Goal: Task Accomplishment & Management: Use online tool/utility

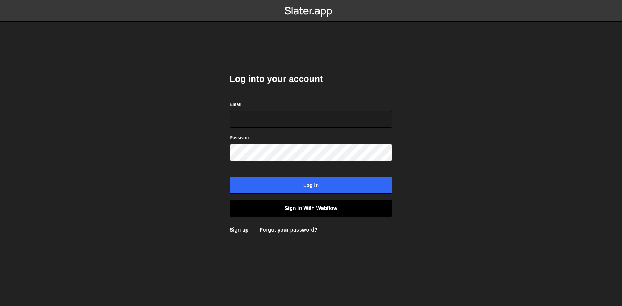
type input "axel@studioelias.fr"
click at [283, 207] on link "Sign in with Webflow" at bounding box center [311, 208] width 163 height 17
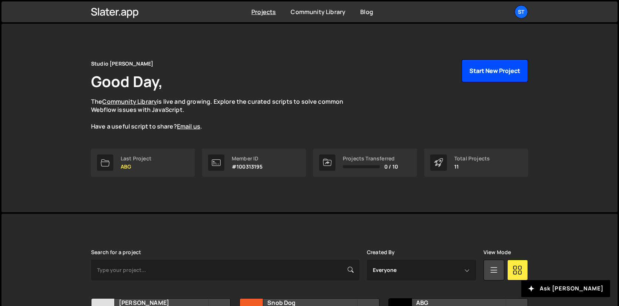
click at [513, 66] on button "Start New Project" at bounding box center [495, 70] width 66 height 23
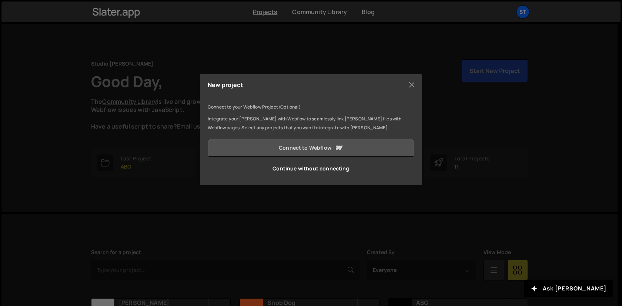
click at [349, 145] on link "Connect to Webflow" at bounding box center [311, 148] width 207 height 18
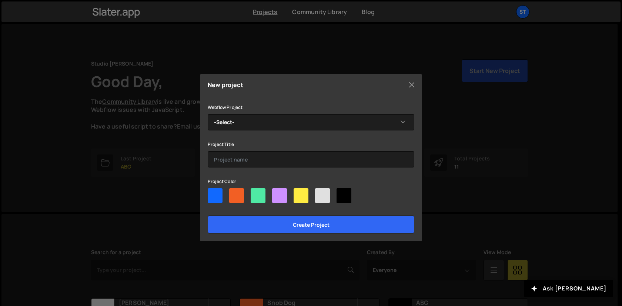
click at [265, 132] on div "Webflow Project -Select- 1 million d'idées Project Title Project Color Create p…" at bounding box center [311, 168] width 207 height 131
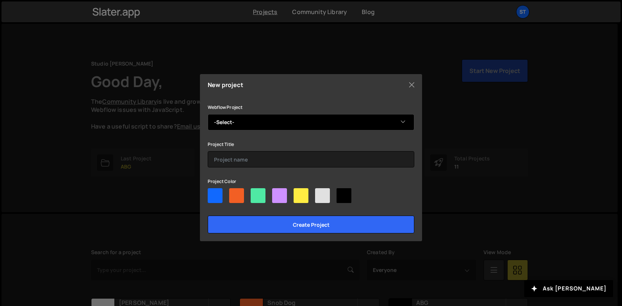
click at [265, 124] on select "-Select- 1 million d'idées" at bounding box center [311, 122] width 207 height 16
select select "68b4bf514cd54a4d273630f9"
click at [208, 114] on select "-Select- 1 million d'idées" at bounding box center [311, 122] width 207 height 16
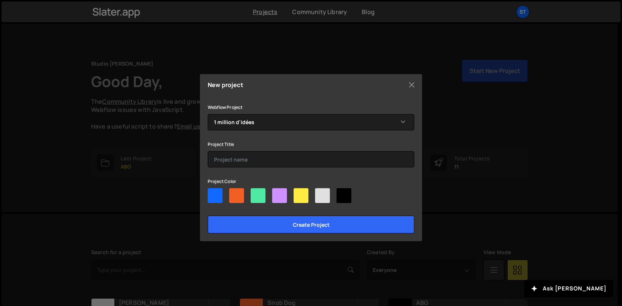
click at [338, 193] on div at bounding box center [344, 195] width 15 height 15
click at [338, 193] on input"] "radio" at bounding box center [339, 190] width 5 height 5
radio input"] "true"
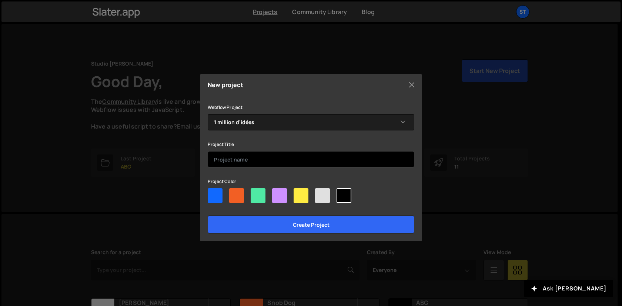
click at [269, 160] on input "text" at bounding box center [311, 159] width 207 height 16
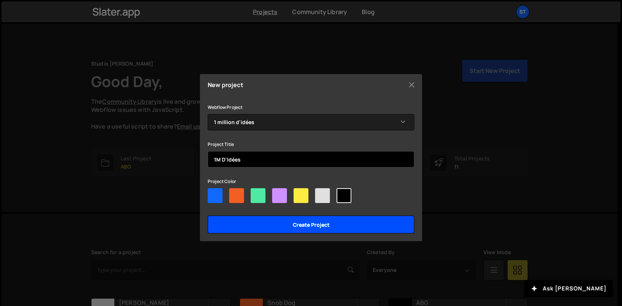
type input "1M D'Idées"
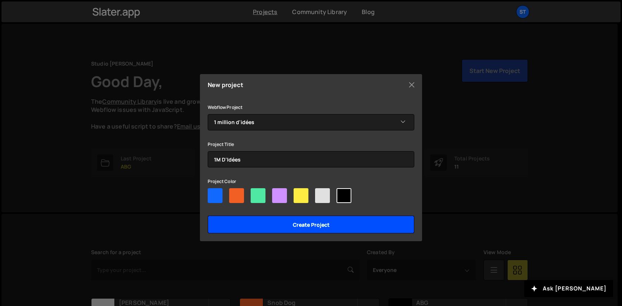
click at [274, 228] on input "Create project" at bounding box center [311, 224] width 207 height 18
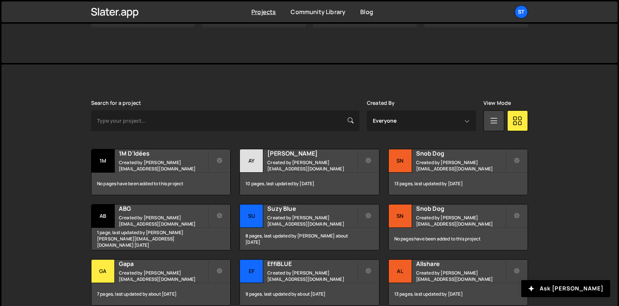
scroll to position [149, 0]
click at [171, 165] on small "Created by lucas@studioelias.fr" at bounding box center [163, 166] width 89 height 13
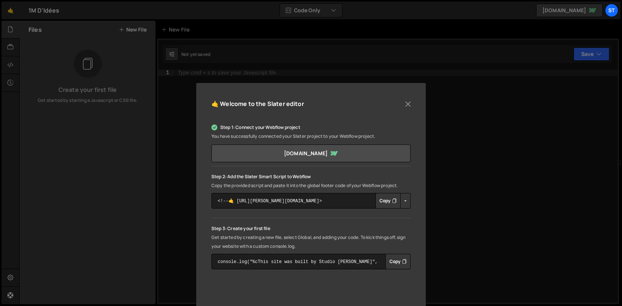
click at [389, 205] on button "Copy" at bounding box center [387, 201] width 25 height 16
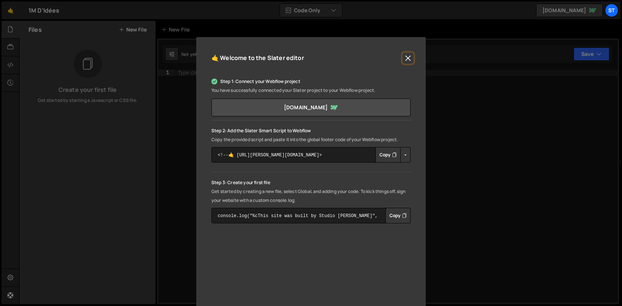
click at [405, 56] on button "Close" at bounding box center [407, 58] width 11 height 11
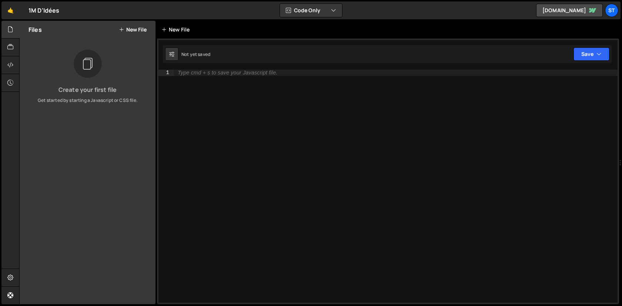
click at [175, 29] on div "New File" at bounding box center [176, 29] width 31 height 7
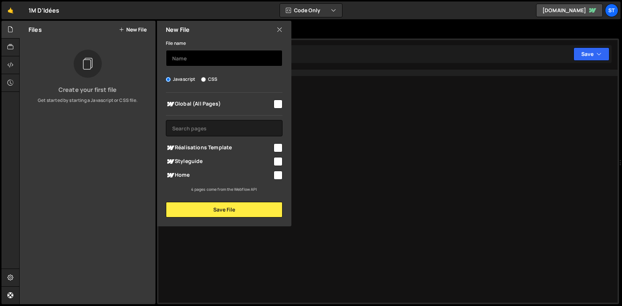
click at [180, 55] on input "text" at bounding box center [224, 58] width 117 height 16
type input "Video"
click at [281, 108] on input "checkbox" at bounding box center [278, 104] width 9 height 9
checkbox input "true"
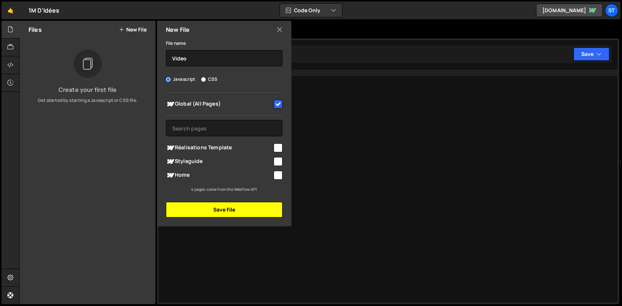
click at [238, 209] on button "Save File" at bounding box center [224, 210] width 117 height 16
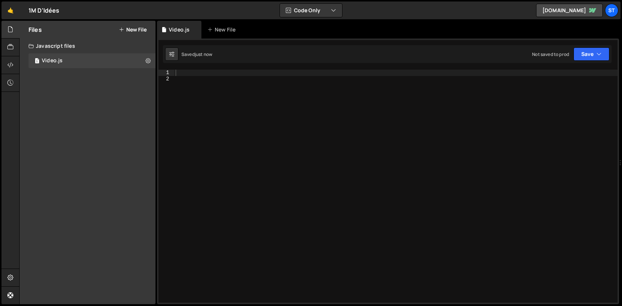
click at [292, 123] on div at bounding box center [396, 192] width 444 height 245
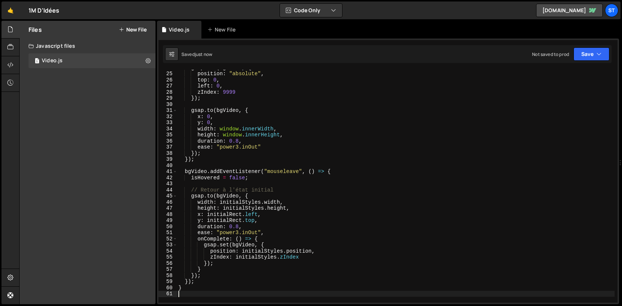
scroll to position [0, 0]
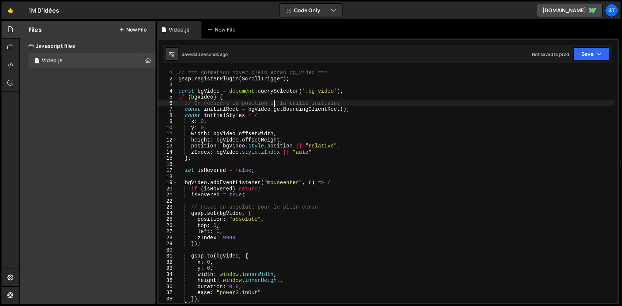
click at [275, 106] on div "// === Animation hover plein écran bg_video === gsap . registerPlugin ( ScrollT…" at bounding box center [396, 192] width 438 height 245
click at [290, 114] on div "// === Animation hover plein écran bg_video === gsap . registerPlugin ( ScrollT…" at bounding box center [396, 192] width 438 height 245
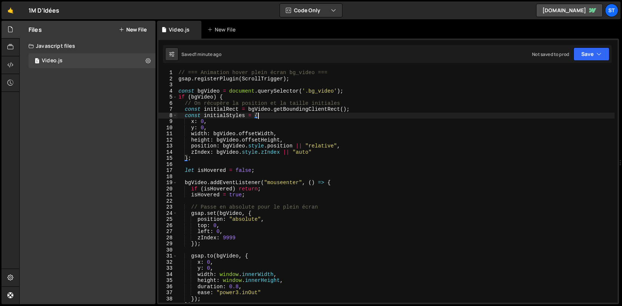
type textarea "}"
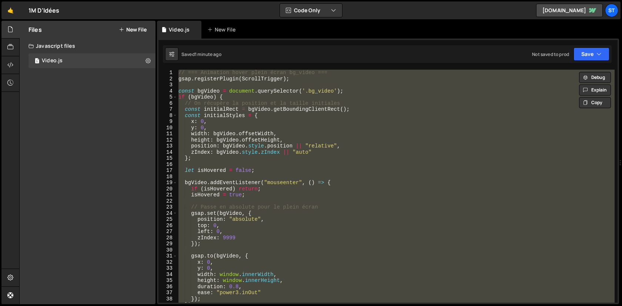
paste textarea
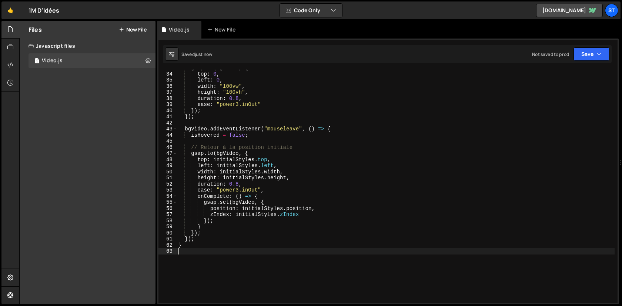
scroll to position [198, 0]
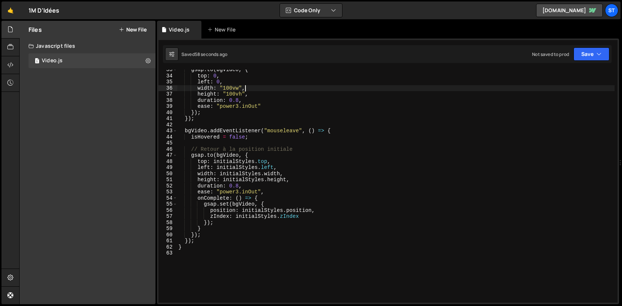
click at [275, 91] on div "gsap . to ( bgVideo , { top : 0 , left : 0 , width : "100vw" , height : "100vh"…" at bounding box center [396, 189] width 438 height 245
type textarea "}"
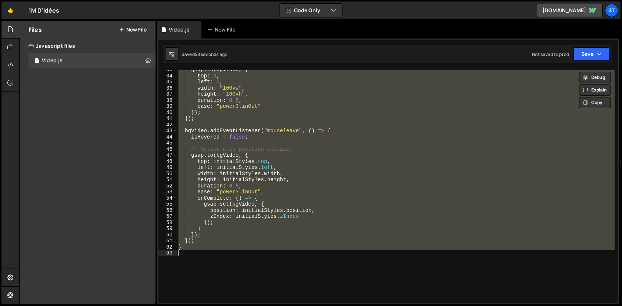
paste textarea
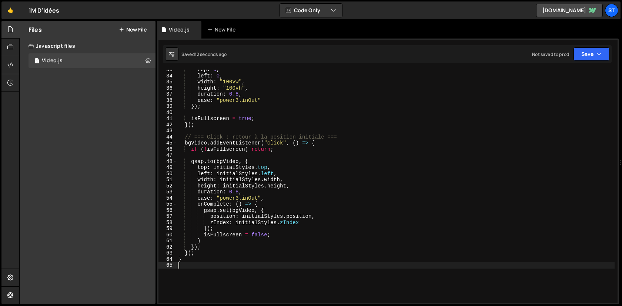
click at [328, 242] on div "top : 0 , left : 0 , width : "100vw" , height : "100vh" , duration : 0.8 , ease…" at bounding box center [396, 189] width 438 height 245
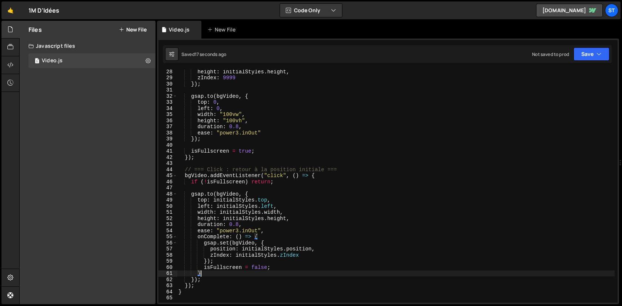
scroll to position [166, 0]
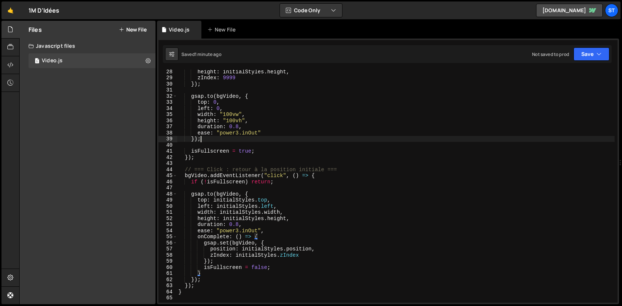
click at [256, 139] on div "height : initialStyles . height , zIndex : 9999 }) ; gsap . to ( bgVideo , { to…" at bounding box center [396, 190] width 438 height 245
type textarea "}"
paste textarea
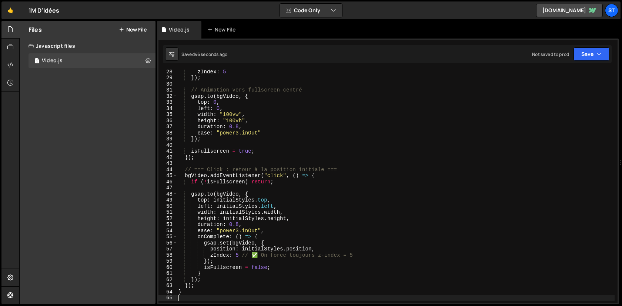
click at [273, 129] on div "zIndex : 5 }) ; // Animation vers fullscreen centré gsap . to ( bgVideo , { top…" at bounding box center [396, 190] width 438 height 245
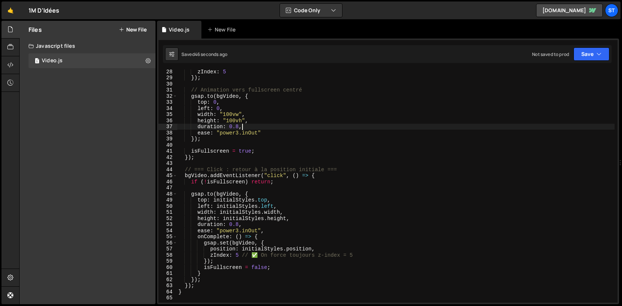
type textarea "}"
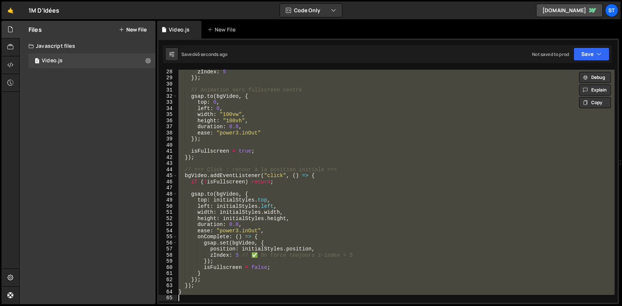
paste textarea
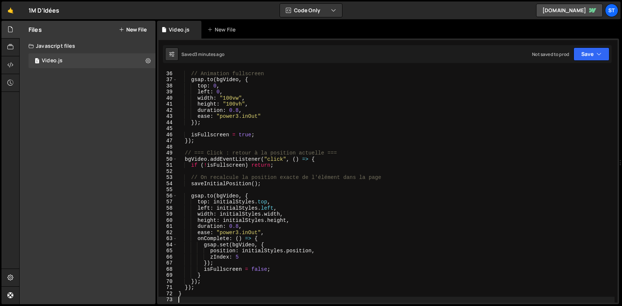
click at [270, 108] on div "// Animation fullscreen gsap . to ( bgVideo , { top : 0 , left : 0 , width : "1…" at bounding box center [396, 186] width 438 height 245
type textarea "}"
paste textarea
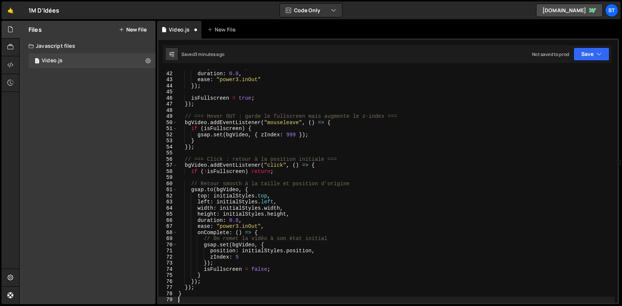
scroll to position [250, 0]
click at [275, 123] on div "height : "100vh" , duration : 0.8 , ease : "power3.inOut" }) ; isFullscreen = t…" at bounding box center [396, 186] width 438 height 245
type textarea "}"
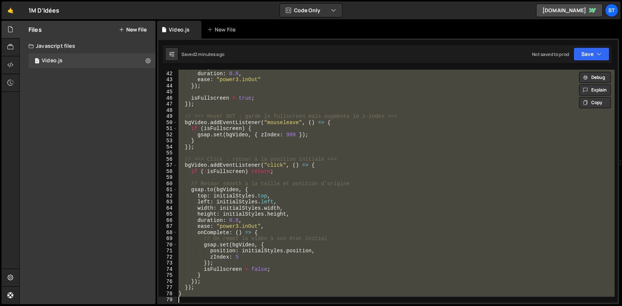
paste textarea
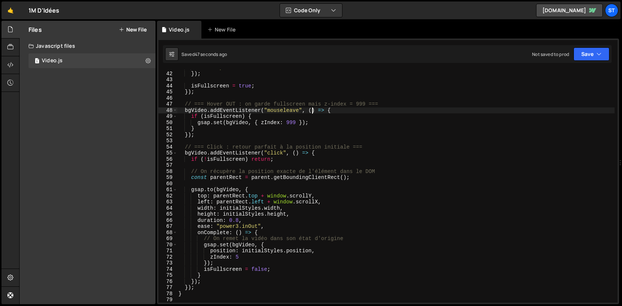
click at [313, 108] on div "ease : "power3.inOut" }) ; isFullscreen = true ; }) ; // === Hover OUT : on gar…" at bounding box center [396, 186] width 438 height 245
type textarea "}"
paste textarea
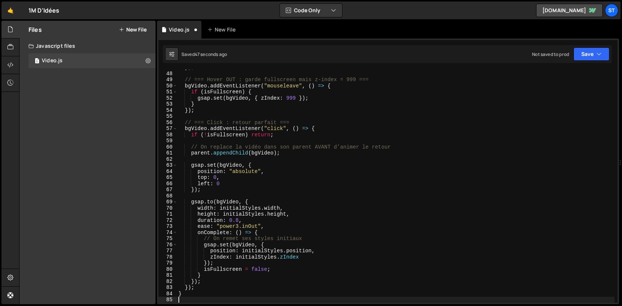
scroll to position [286, 0]
click at [330, 141] on div "}) ; // === Hover OUT : garde fullscreen mais z-index = 999 === bgVideo . addEv…" at bounding box center [396, 186] width 438 height 245
type textarea "}"
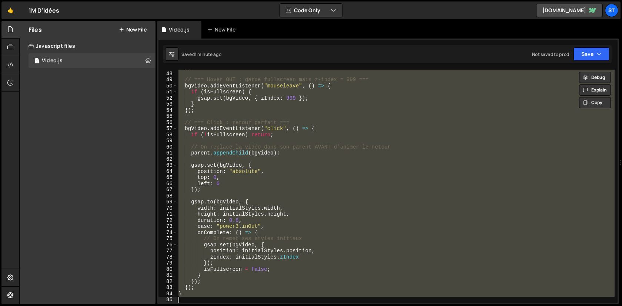
paste textarea
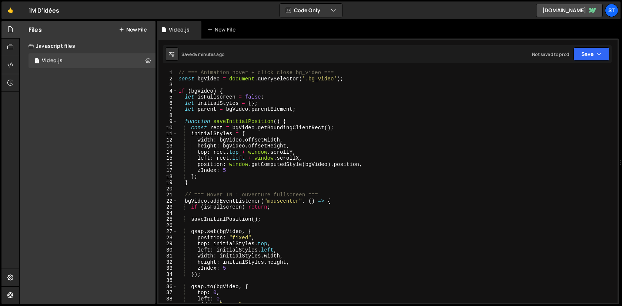
scroll to position [0, 0]
click at [286, 68] on div "1 Type cmd + s to save your Javascript file. הההההההההההההההההההההההההההההההההה…" at bounding box center [388, 171] width 462 height 265
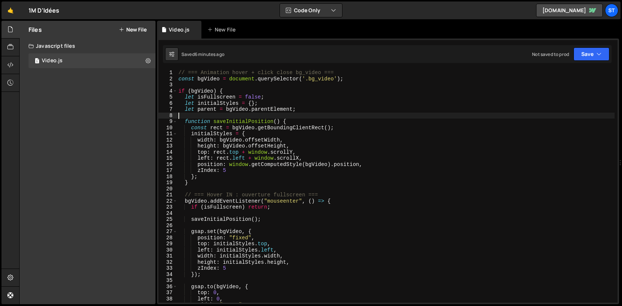
click at [286, 115] on div "// === Animation hover + click close bg_video === const bgVideo = document . qu…" at bounding box center [396, 192] width 438 height 245
type textarea "}"
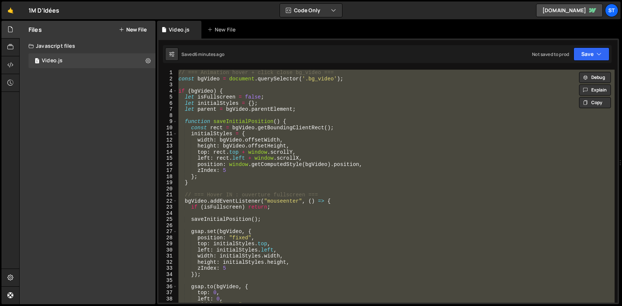
paste textarea
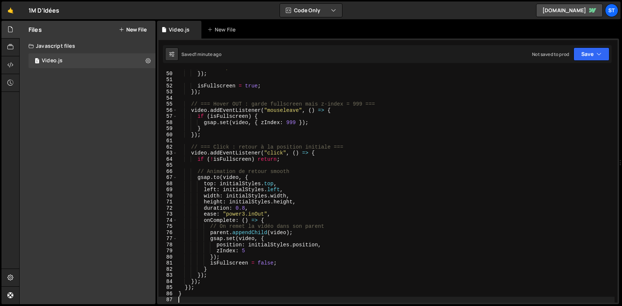
click at [290, 153] on div "ease : "power3.inOut" }) ; isFullscreen = true ; }) ; // === Hover OUT : garde …" at bounding box center [396, 186] width 438 height 245
type textarea "}"
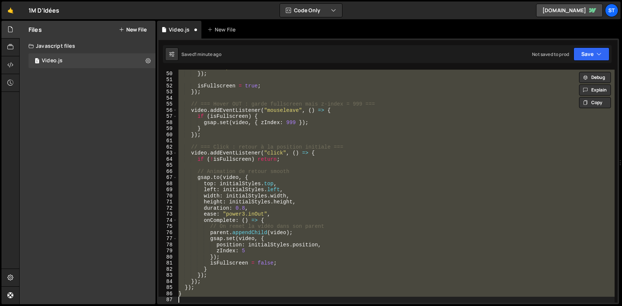
paste textarea
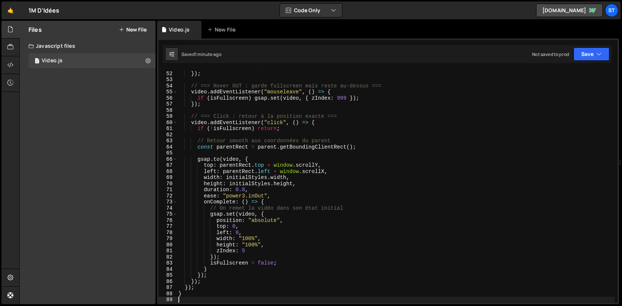
click at [134, 29] on button "New File" at bounding box center [133, 30] width 28 height 6
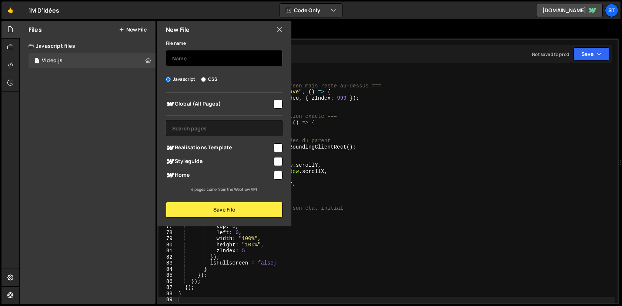
click at [185, 58] on input "text" at bounding box center [224, 58] width 117 height 16
type input "NavLinks"
click at [203, 79] on input "CSS" at bounding box center [203, 79] width 5 height 5
radio input "true"
click at [280, 102] on input "checkbox" at bounding box center [278, 104] width 9 height 9
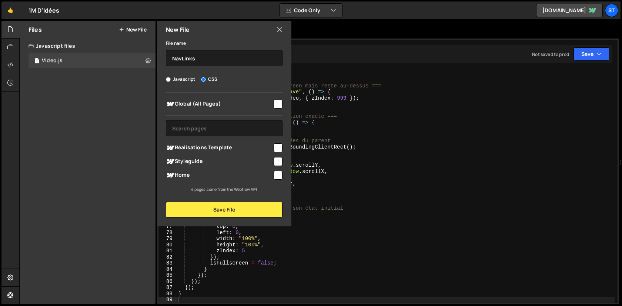
checkbox input "true"
click at [239, 211] on button "Save File" at bounding box center [224, 210] width 117 height 16
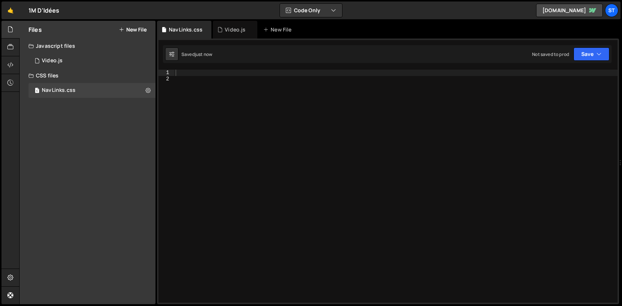
click at [363, 172] on div at bounding box center [396, 192] width 444 height 245
paste textarea "<style>"
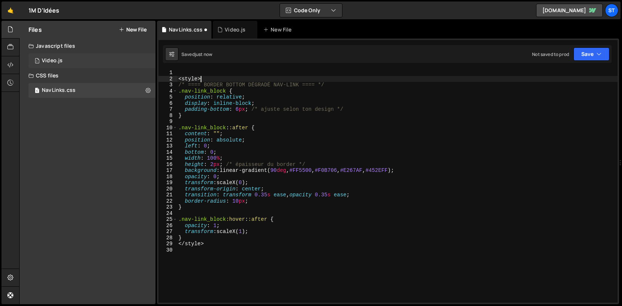
drag, startPoint x: 208, startPoint y: 76, endPoint x: 98, endPoint y: 66, distance: 110.7
click at [98, 66] on div "Files New File Create your first file Get started by starting a Javascript or C…" at bounding box center [320, 163] width 603 height 284
type textarea "<style>"
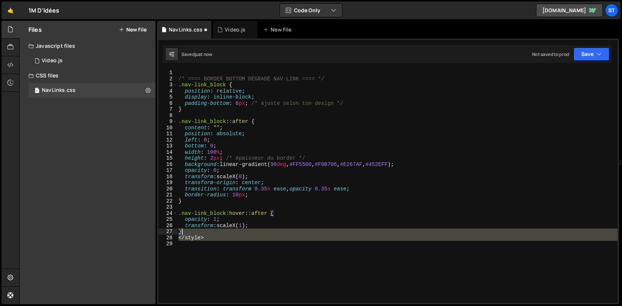
drag, startPoint x: 238, startPoint y: 259, endPoint x: 191, endPoint y: 229, distance: 55.8
click at [191, 229] on div "/* ==== BORDER BOTTOM DÉGRADÉ NAV-LINK ==== */ .nav-link_block { position : rel…" at bounding box center [397, 192] width 441 height 245
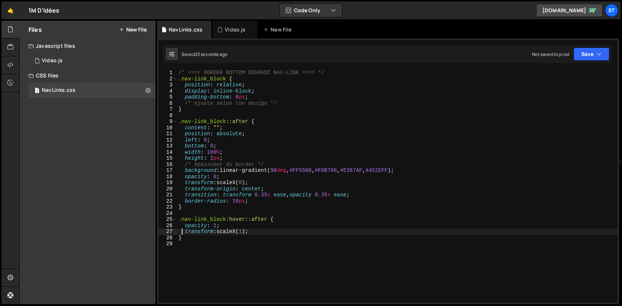
click at [277, 137] on div "/* ==== BORDER BOTTOM DÉGRADÉ NAV-LINK ==== */ .nav-link_block { position : rel…" at bounding box center [397, 192] width 441 height 245
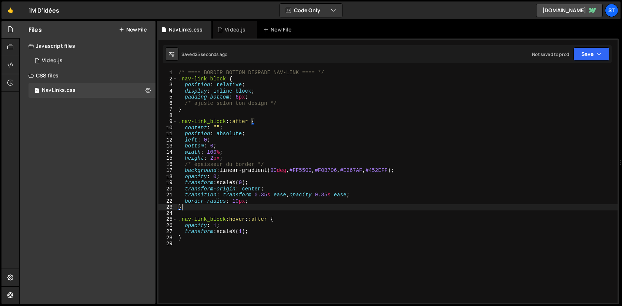
drag, startPoint x: 262, startPoint y: 204, endPoint x: 212, endPoint y: 204, distance: 50.0
click at [212, 204] on div "/* ==== BORDER BOTTOM DÉGRADÉ NAV-LINK ==== */ .nav-link_block { position : rel…" at bounding box center [397, 192] width 441 height 245
type textarea "}"
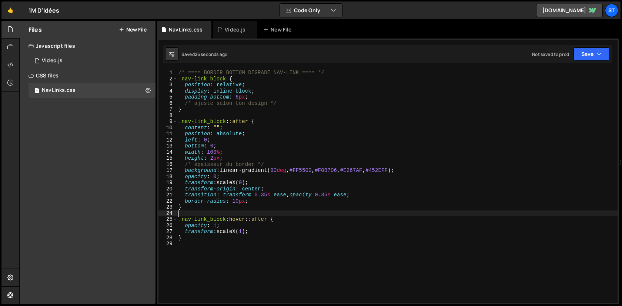
click at [278, 214] on div "/* ==== BORDER BOTTOM DÉGRADÉ NAV-LINK ==== */ .nav-link_block { position : rel…" at bounding box center [397, 192] width 441 height 245
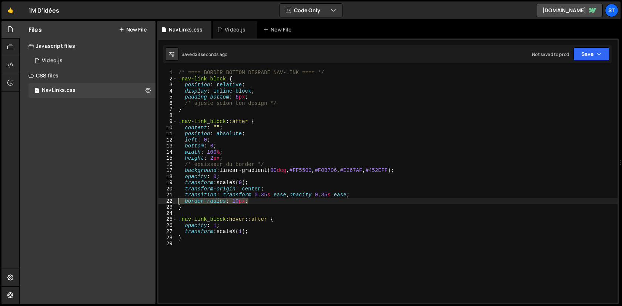
drag, startPoint x: 264, startPoint y: 204, endPoint x: 158, endPoint y: 198, distance: 105.3
click at [158, 198] on div "1 2 3 4 5 6 7 8 9 10 11 12 13 14 15 16 17 18 19 20 21 22 23 24 25 26 27 28 29 /…" at bounding box center [387, 186] width 459 height 233
type textarea "border-radius: 10px;"
click at [367, 195] on div "/* ==== BORDER BOTTOM DÉGRADÉ NAV-LINK ==== */ .nav-link_block { position : rel…" at bounding box center [397, 192] width 441 height 245
type textarea "transition: transform 0.35s ease, opacity 0.35s ease;"
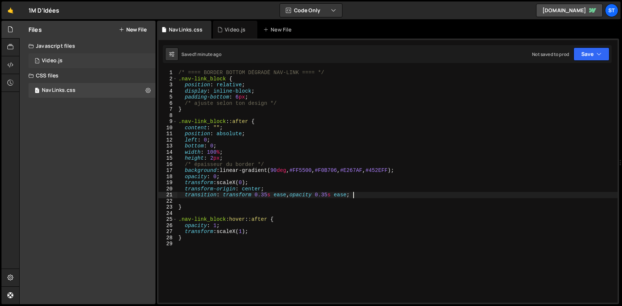
click at [79, 58] on div "1 Video.js 0" at bounding box center [92, 60] width 127 height 15
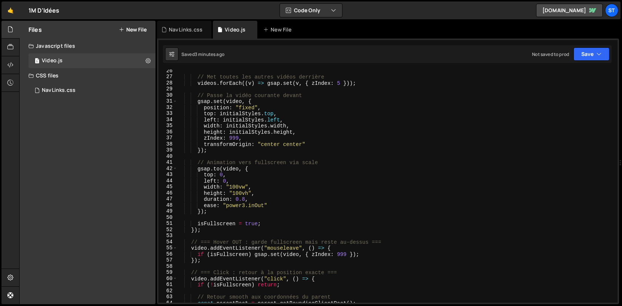
scroll to position [0, 0]
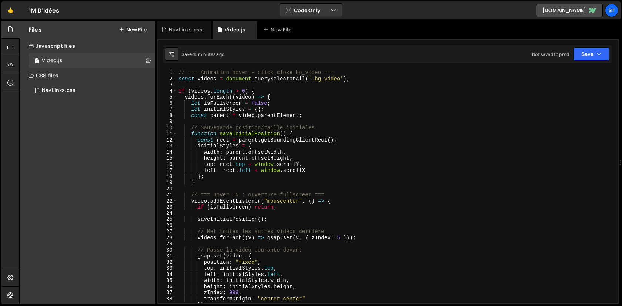
click at [247, 156] on div "// === Animation hover + click close bg_video === const videos = document . que…" at bounding box center [396, 192] width 438 height 245
type textarea "}"
paste textarea
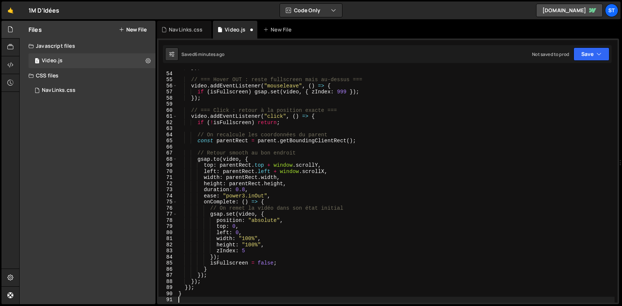
scroll to position [323, 0]
click at [290, 155] on div "}) ; // === Hover OUT : reste fullscreen mais au-dessus === video . addEventLis…" at bounding box center [396, 186] width 438 height 245
type textarea "}"
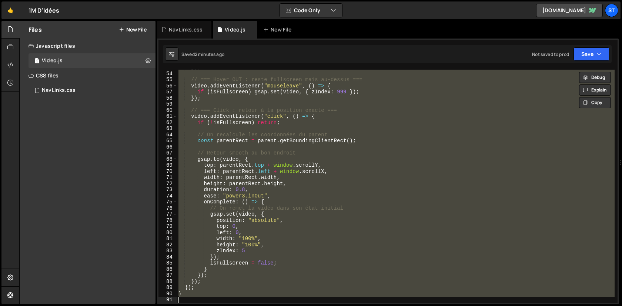
paste textarea
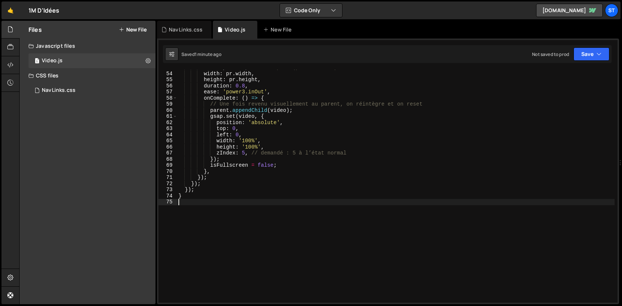
click at [145, 28] on button "New File" at bounding box center [133, 30] width 28 height 6
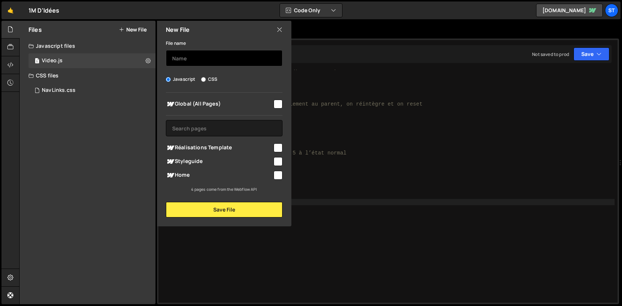
click at [221, 61] on input "text" at bounding box center [224, 58] width 117 height 16
type input "Paragraphs"
click at [274, 102] on input "checkbox" at bounding box center [278, 104] width 9 height 9
checkbox input "true"
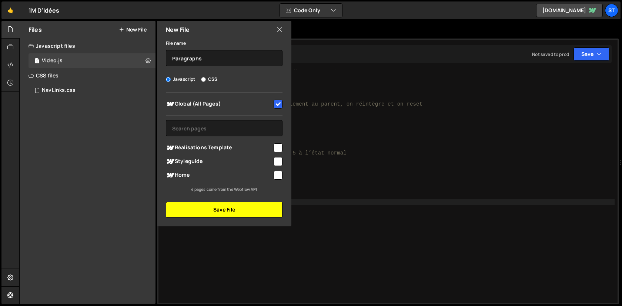
click at [261, 206] on button "Save File" at bounding box center [224, 210] width 117 height 16
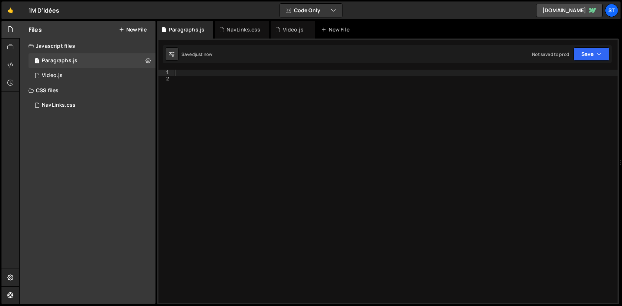
click at [273, 96] on div at bounding box center [396, 192] width 444 height 245
paste textarea "<script src="[URL][DOMAIN_NAME]"></script>"
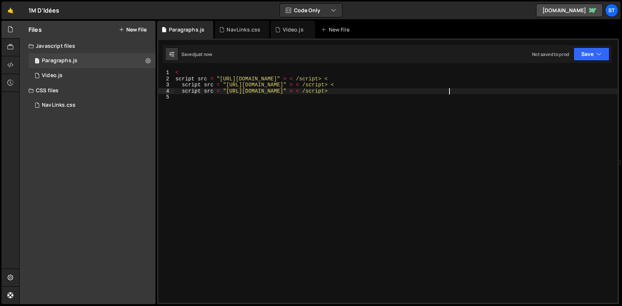
type textarea "<script src="[URL][DOMAIN_NAME]"></script> <script src="[URL][DOMAIN_NAME]"></s…"
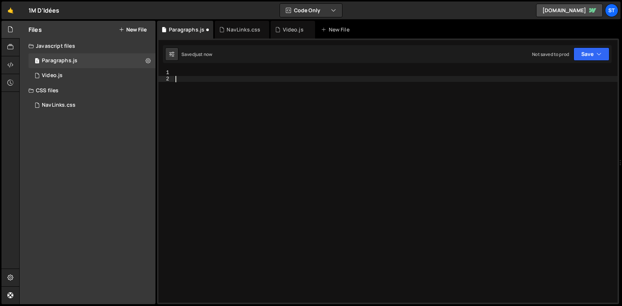
click at [279, 128] on div at bounding box center [396, 192] width 444 height 245
paste textarea "});"
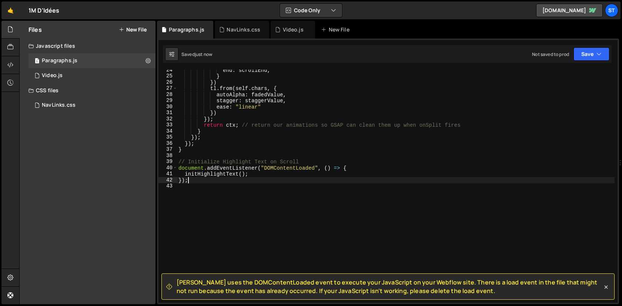
scroll to position [143, 0]
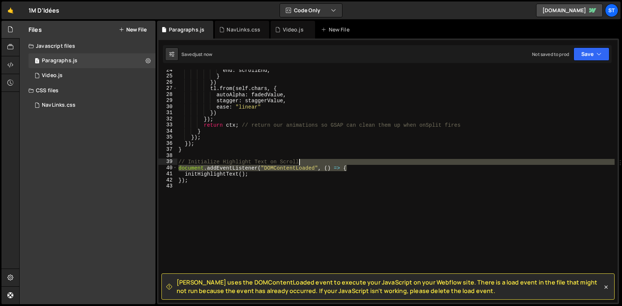
drag, startPoint x: 354, startPoint y: 165, endPoint x: 354, endPoint y: 161, distance: 4.1
click at [354, 161] on div "end : scrollEnd , } }) tl . from ( self . chars , { autoAlpha : fadedValue , st…" at bounding box center [396, 189] width 438 height 245
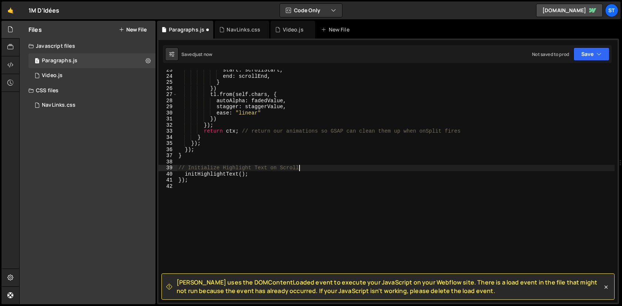
scroll to position [137, 0]
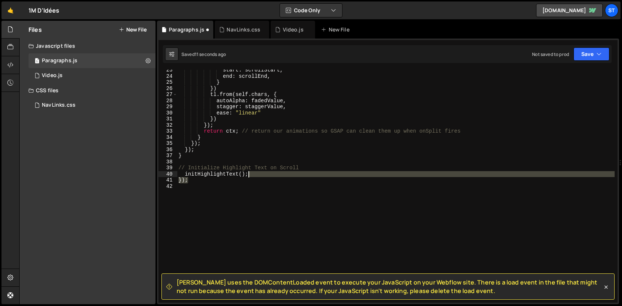
drag, startPoint x: 291, startPoint y: 182, endPoint x: 294, endPoint y: 175, distance: 7.5
click at [294, 175] on div "start : scrollStart , end : scrollEnd , } }) tl . from ( self . chars , { autoA…" at bounding box center [396, 189] width 438 height 245
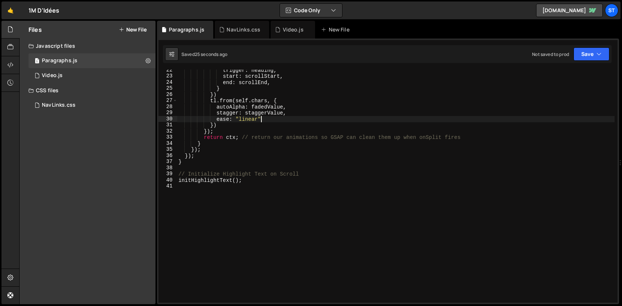
click at [265, 118] on div "trigger : heading , start : scrollStart , end : scrollEnd , } }) tl . from ( se…" at bounding box center [396, 189] width 438 height 245
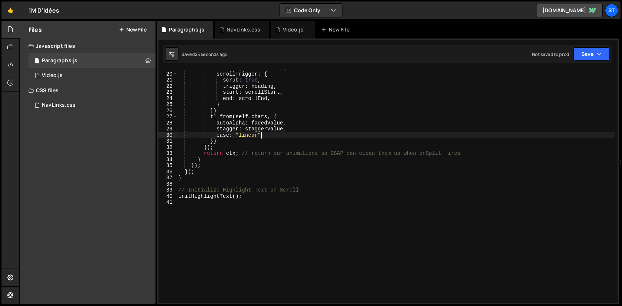
scroll to position [0, 0]
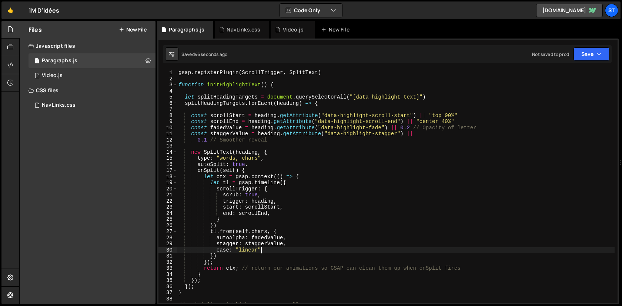
click at [354, 165] on div "gsap . registerPlugin ( ScrollTrigger , SplitText ) function initHighlightText …" at bounding box center [396, 192] width 438 height 245
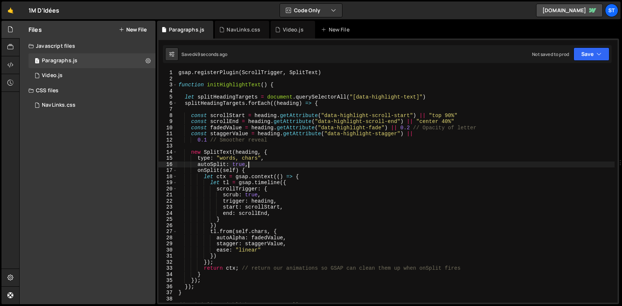
click at [447, 124] on div "gsap . registerPlugin ( ScrollTrigger , SplitText ) function initHighlightText …" at bounding box center [396, 192] width 438 height 245
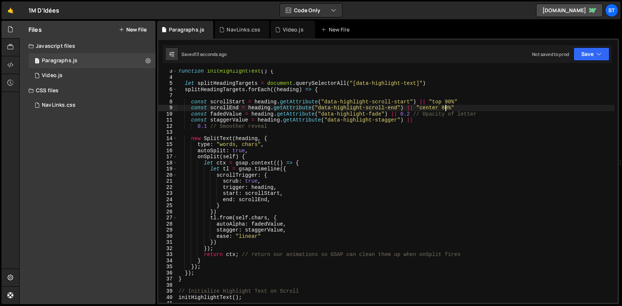
scroll to position [14, 0]
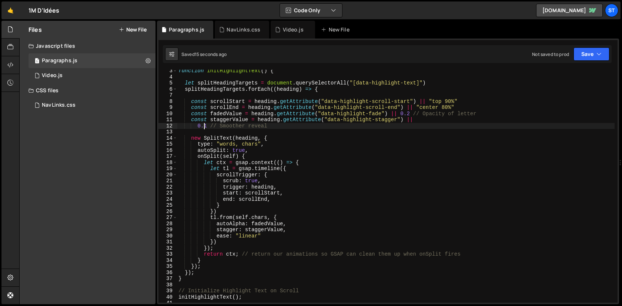
click at [204, 125] on div "function initHighlightText ( ) { let splitHeadingTargets = document . querySele…" at bounding box center [396, 190] width 438 height 245
type textarea "0.4 // Smoother reveal"
click at [130, 34] on div "Files New File" at bounding box center [88, 30] width 136 height 18
click at [132, 30] on button "New File" at bounding box center [133, 30] width 28 height 6
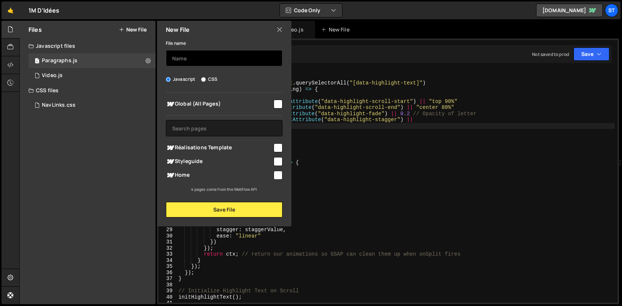
click at [192, 53] on input "text" at bounding box center [224, 58] width 117 height 16
type input "Sections"
click at [278, 107] on input "checkbox" at bounding box center [278, 104] width 9 height 9
checkbox input "true"
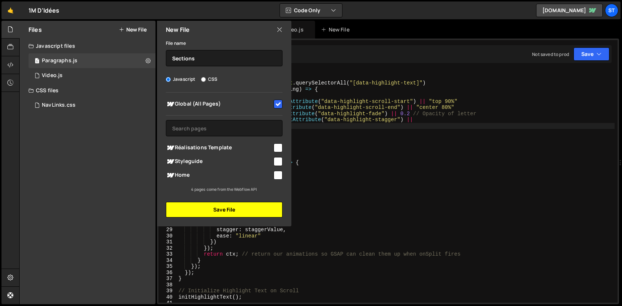
click at [254, 211] on button "Save File" at bounding box center [224, 210] width 117 height 16
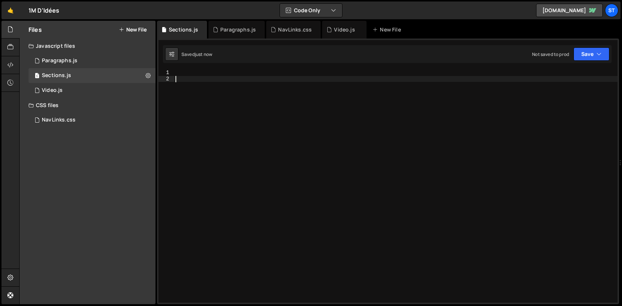
click at [368, 164] on div at bounding box center [396, 192] width 444 height 245
paste textarea "});"
type textarea "});"
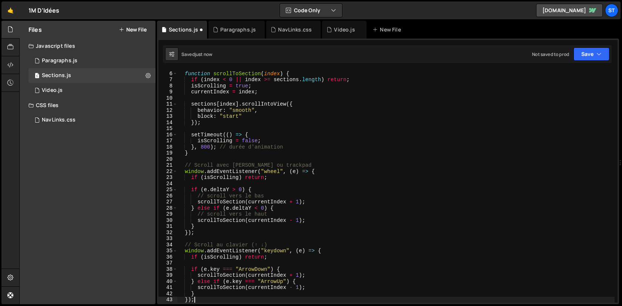
scroll to position [30, 0]
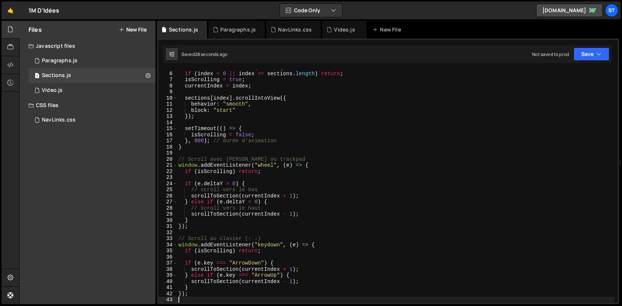
click at [204, 100] on div "function scrollToSection ( index ) { if ( index < 0 || index >= sections . leng…" at bounding box center [396, 186] width 438 height 245
type textarea "});"
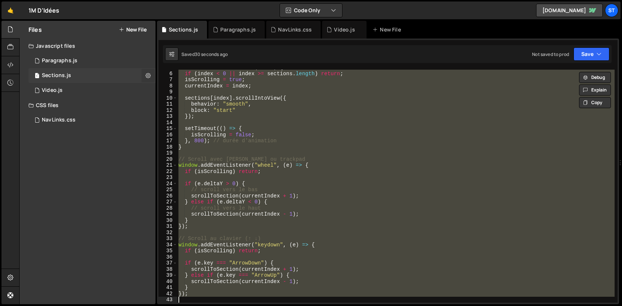
click at [148, 76] on icon at bounding box center [147, 75] width 5 height 7
type input "Sections"
radio input "true"
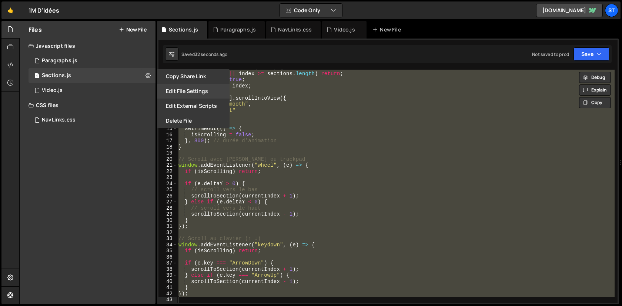
click at [182, 94] on button "Edit File Settings" at bounding box center [193, 91] width 73 height 15
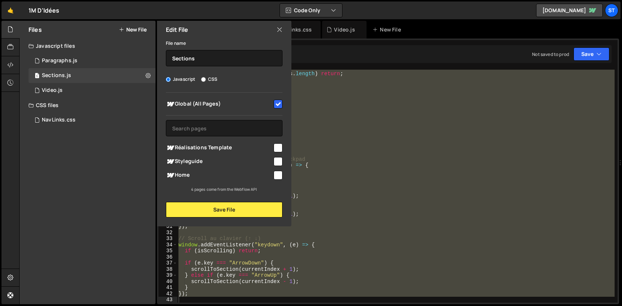
click at [274, 104] on input "checkbox" at bounding box center [278, 104] width 9 height 9
checkbox input "false"
click at [262, 213] on button "Save File" at bounding box center [224, 210] width 117 height 16
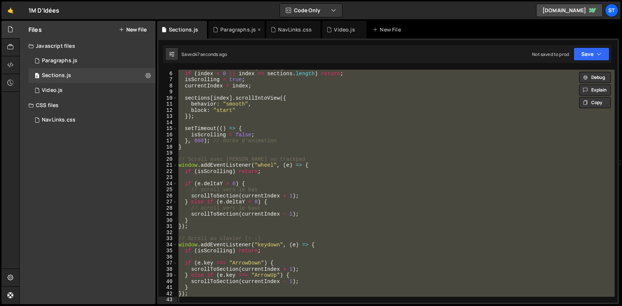
click at [238, 36] on div "Paragraphs.js" at bounding box center [236, 30] width 56 height 18
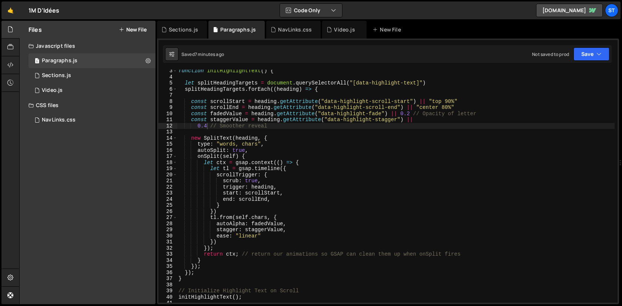
click at [205, 126] on div "function initHighlightText ( ) { let splitHeadingTargets = document . querySele…" at bounding box center [396, 190] width 438 height 245
click at [410, 114] on div "function initHighlightText ( ) { let splitHeadingTargets = document . querySele…" at bounding box center [396, 190] width 438 height 245
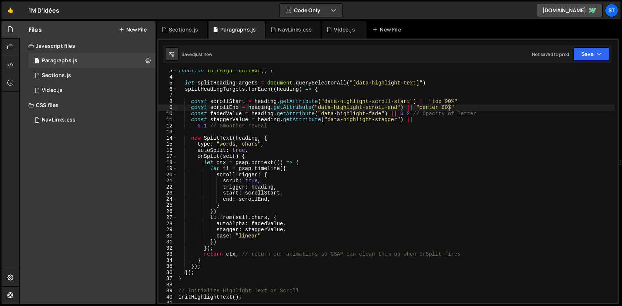
click at [447, 107] on div "function initHighlightText ( ) { let splitHeadingTargets = document . querySele…" at bounding box center [396, 190] width 438 height 245
click at [433, 107] on div "function initHighlightText ( ) { let splitHeadingTargets = document . querySele…" at bounding box center [396, 190] width 438 height 245
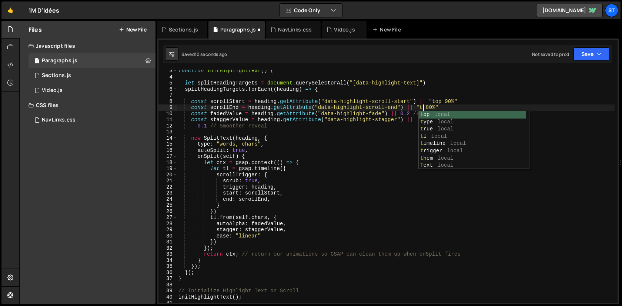
scroll to position [0, 17]
click at [436, 106] on div "function initHighlightText ( ) { let splitHeadingTargets = document . querySele…" at bounding box center [396, 190] width 438 height 245
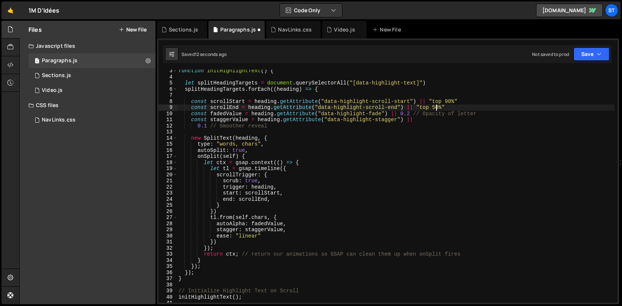
scroll to position [0, 18]
click at [269, 135] on div "function initHighlightText ( ) { let splitHeadingTargets = document . querySele…" at bounding box center [396, 190] width 438 height 245
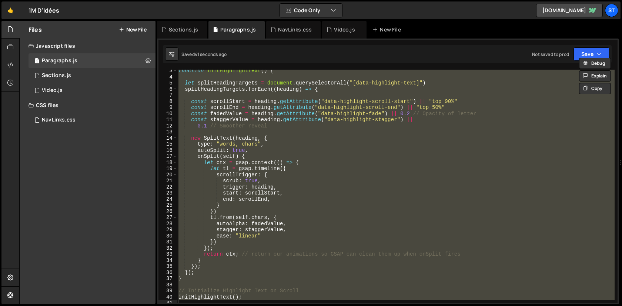
click at [329, 113] on div "function initHighlightText ( ) { let splitHeadingTargets = document . querySele…" at bounding box center [396, 186] width 438 height 233
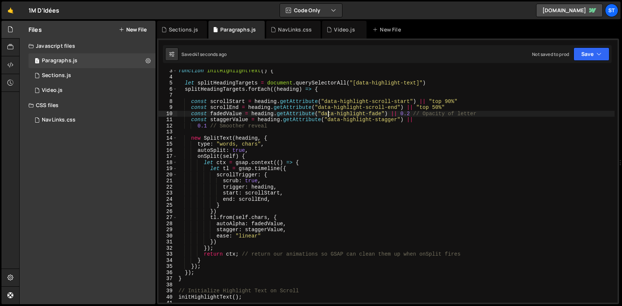
type textarea "initHighlightText();"
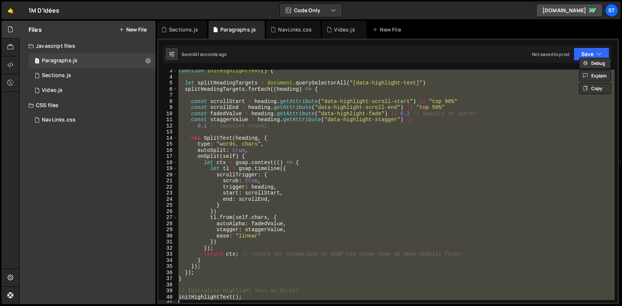
paste textarea
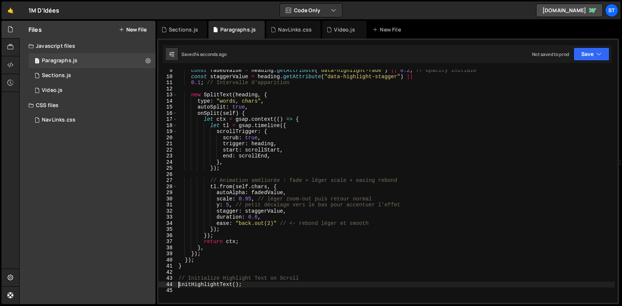
scroll to position [54, 0]
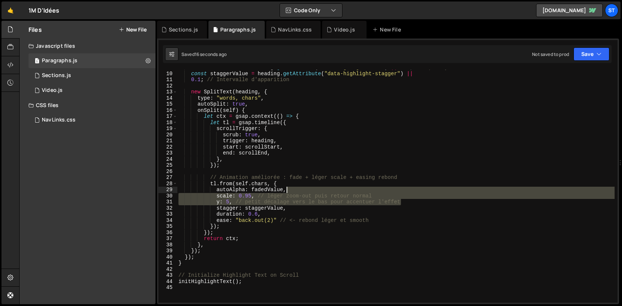
drag, startPoint x: 408, startPoint y: 203, endPoint x: 405, endPoint y: 190, distance: 13.3
click at [405, 190] on div "const fadedValue = heading . getAttribute ( "data-highlight-fade" ) || 0.2 ; //…" at bounding box center [396, 186] width 438 height 245
type textarea "autoAlpha: fadedValue,"
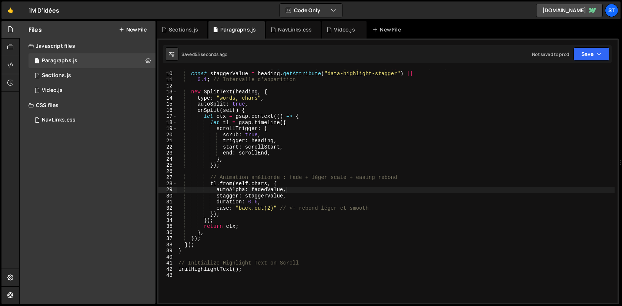
click at [144, 33] on div "Files New File" at bounding box center [88, 30] width 136 height 18
click at [142, 32] on button "New File" at bounding box center [133, 30] width 28 height 6
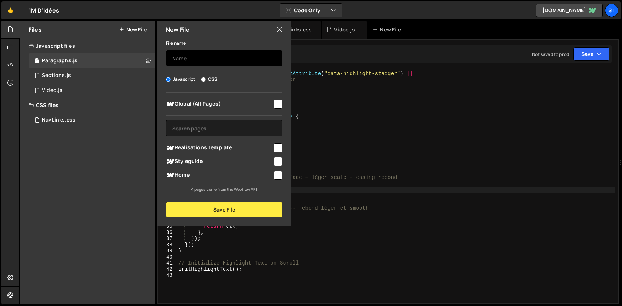
click at [203, 59] on input "text" at bounding box center [224, 58] width 117 height 16
type input "H2s"
click at [276, 105] on input "checkbox" at bounding box center [278, 104] width 9 height 9
checkbox input "true"
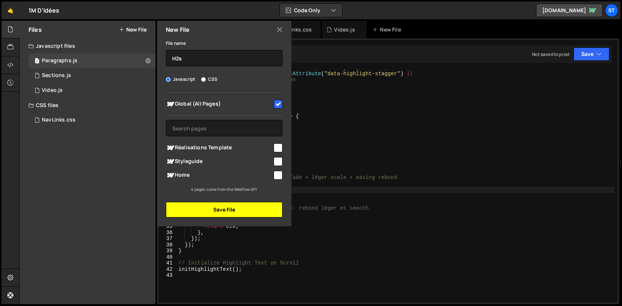
click at [250, 211] on button "Save File" at bounding box center [224, 210] width 117 height 16
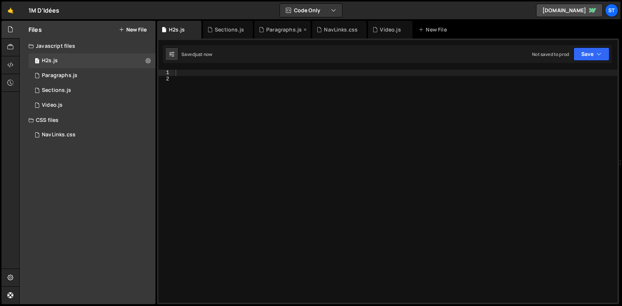
click at [281, 21] on div "Paragraphs.js" at bounding box center [282, 30] width 56 height 18
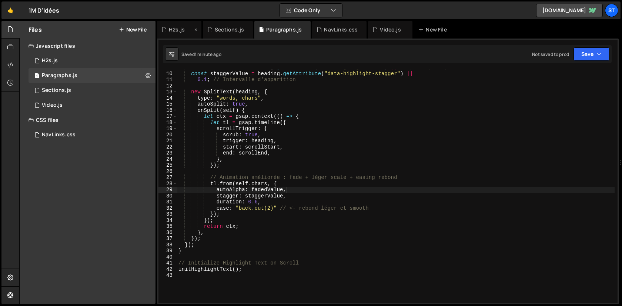
click at [185, 30] on div "H2s.js" at bounding box center [176, 29] width 31 height 7
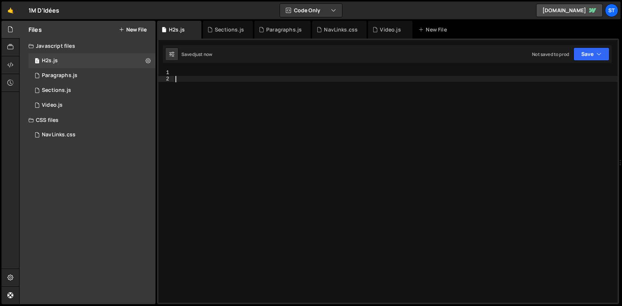
click at [316, 92] on div at bounding box center [396, 192] width 444 height 245
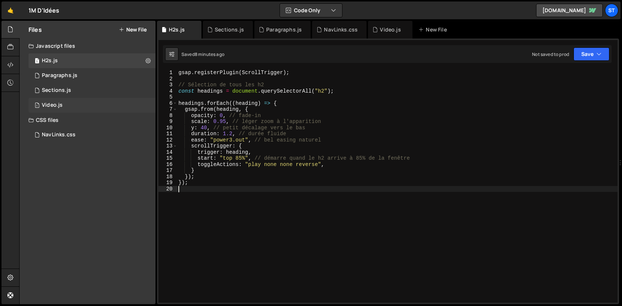
click at [51, 104] on div "Video.js" at bounding box center [52, 105] width 21 height 7
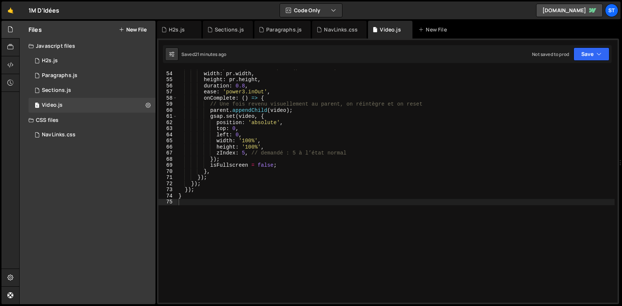
click at [280, 102] on div "left : pr . left , // 👈 viewport (pas +scrollY) width : pr . width , height : p…" at bounding box center [396, 186] width 438 height 245
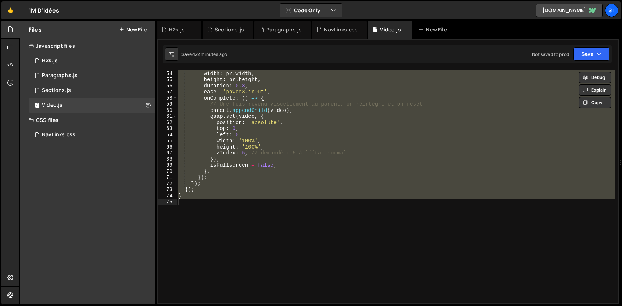
click at [274, 68] on div "1 Type cmd + s to save your Javascript file. הההההההההההההההההההההההההההההההההה…" at bounding box center [388, 171] width 462 height 265
click at [281, 93] on div "left : pr . left , // 👈 viewport (pas +scrollY) width : pr . width , height : p…" at bounding box center [396, 186] width 438 height 233
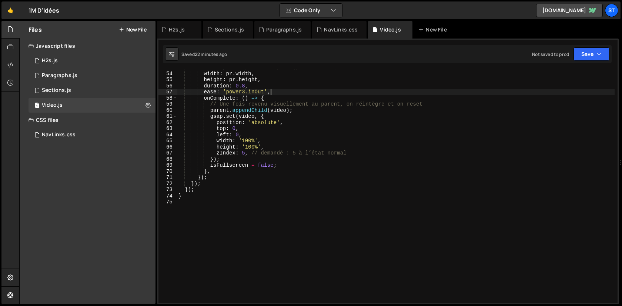
type textarea "}"
paste textarea
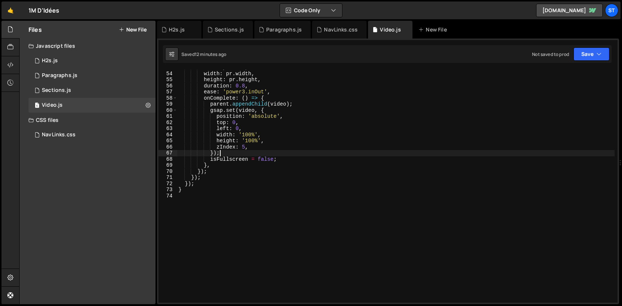
click at [256, 155] on div "left : pr . left , width : pr . width , height : pr . height , duration : 0.8 ,…" at bounding box center [396, 186] width 438 height 245
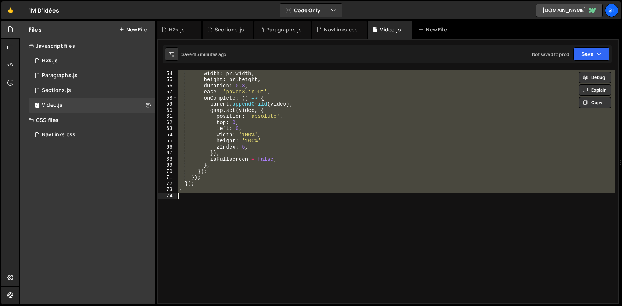
click at [288, 160] on div "left : pr . left , width : pr . width , height : pr . height , duration : 0.8 ,…" at bounding box center [396, 186] width 438 height 233
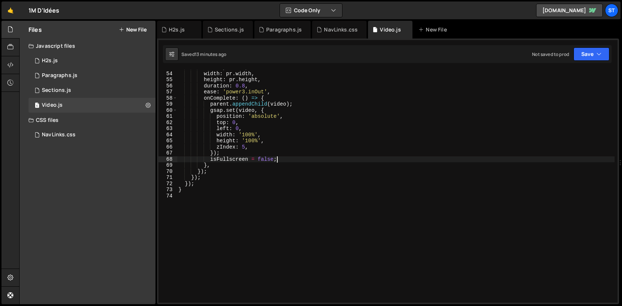
type textarea "}"
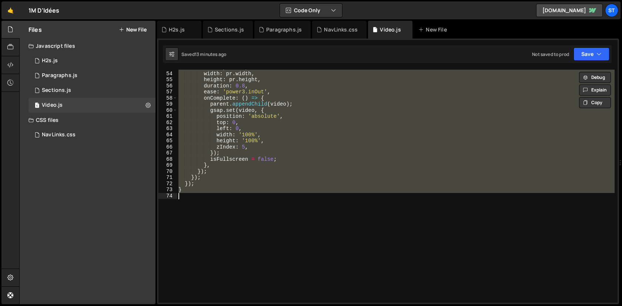
paste textarea
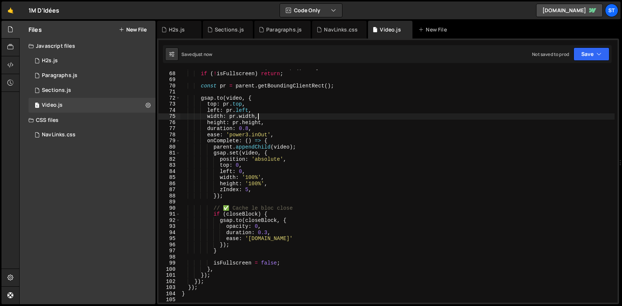
click at [288, 116] on div "video . addEventListener ( 'click' , ( ) => { if ( ! isFullscreen ) return ; co…" at bounding box center [397, 186] width 434 height 245
type textarea "width: pr.width,"
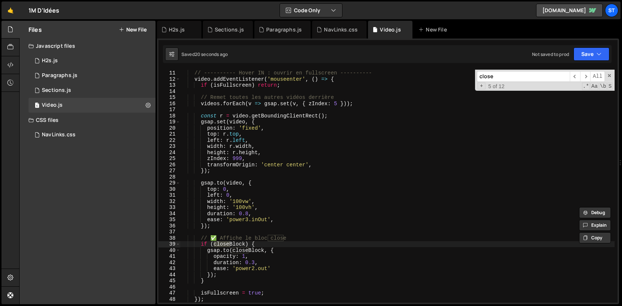
scroll to position [61, 0]
type input "close"
drag, startPoint x: 268, startPoint y: 243, endPoint x: 289, endPoint y: 240, distance: 21.3
click at [289, 240] on div "// ---------- Hover IN : ouvrir en fullscreen ---------- video . addEventListen…" at bounding box center [397, 191] width 434 height 245
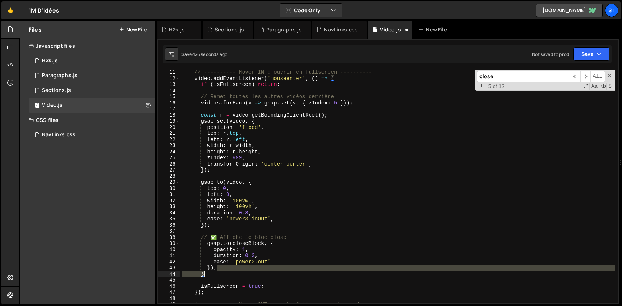
drag, startPoint x: 239, startPoint y: 270, endPoint x: 239, endPoint y: 274, distance: 4.5
click at [239, 274] on div "// ---------- Hover IN : ouvrir en fullscreen ---------- video . addEventListen…" at bounding box center [397, 191] width 434 height 245
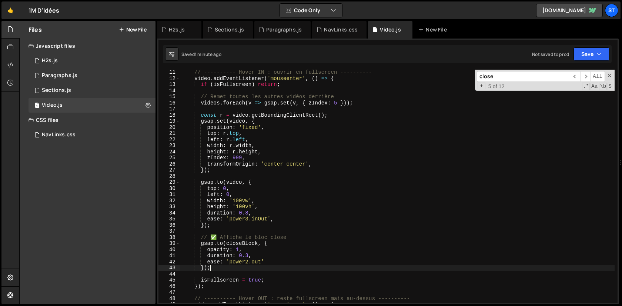
click at [333, 203] on div "// ---------- Hover IN : ouvrir en fullscreen ---------- video . addEventListen…" at bounding box center [397, 191] width 434 height 245
type textarea "}"
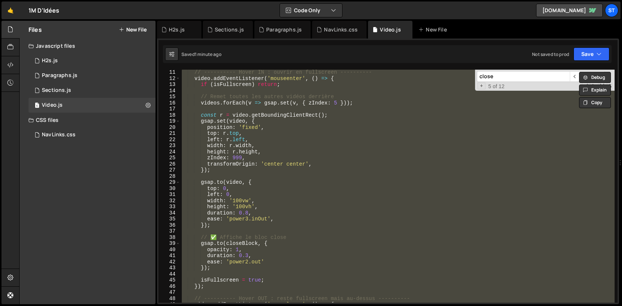
paste textarea
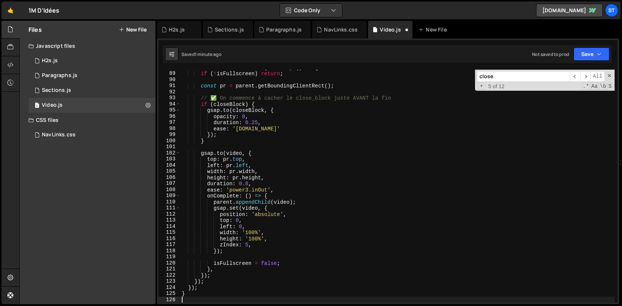
scroll to position [537, 0]
type textarea "});"
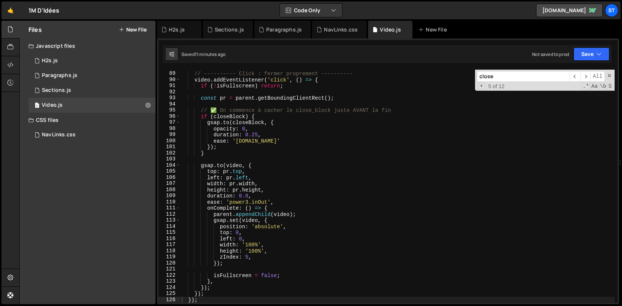
click at [141, 30] on button "New File" at bounding box center [133, 30] width 28 height 6
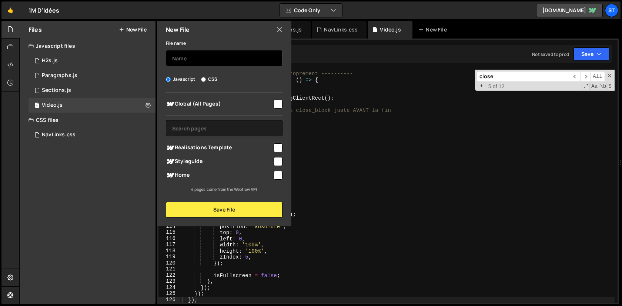
click at [193, 58] on input "text" at bounding box center [224, 58] width 117 height 16
type input "Loader"
click at [279, 104] on input "checkbox" at bounding box center [278, 104] width 9 height 9
click at [283, 103] on div "Global (All Pages) Réalisations Template" at bounding box center [224, 143] width 134 height 100
click at [280, 103] on input "checkbox" at bounding box center [278, 104] width 9 height 9
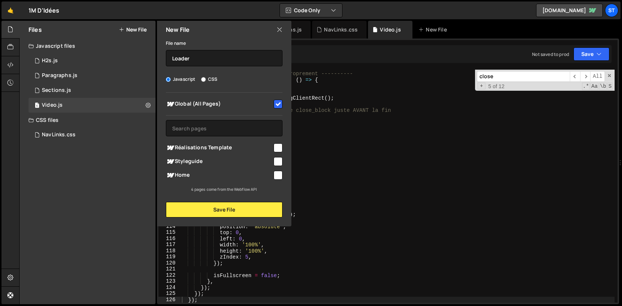
checkbox input "false"
click at [277, 173] on input "checkbox" at bounding box center [278, 175] width 9 height 9
checkbox input "true"
click at [256, 200] on div "File name Loader Javascript CSS Global (All Pages)" at bounding box center [224, 128] width 134 height 179
click at [256, 202] on button "Save File" at bounding box center [224, 210] width 117 height 16
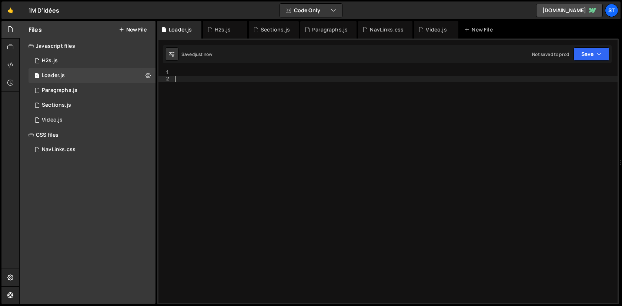
click at [332, 180] on div at bounding box center [396, 192] width 444 height 245
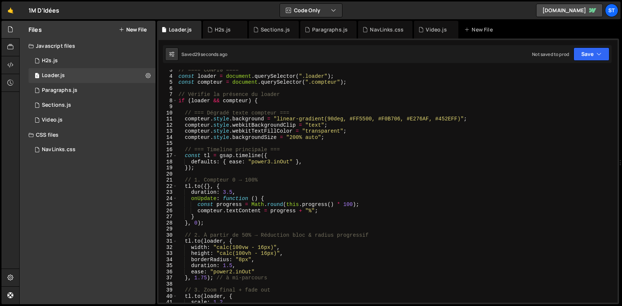
scroll to position [15, 0]
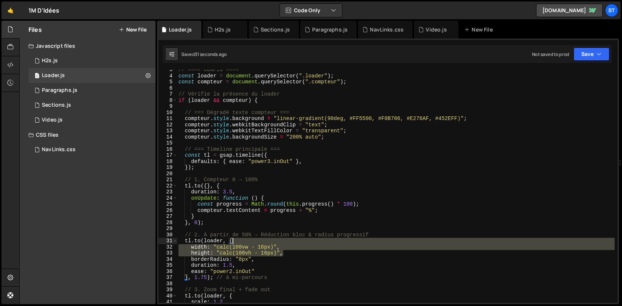
drag, startPoint x: 298, startPoint y: 252, endPoint x: 299, endPoint y: 241, distance: 11.5
click at [299, 241] on div "// ==== CONFIG ==== const loader = document . querySelector ( ".loader" ) ; con…" at bounding box center [396, 189] width 438 height 245
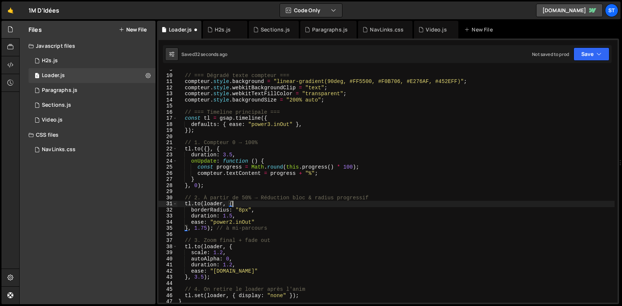
scroll to position [57, 0]
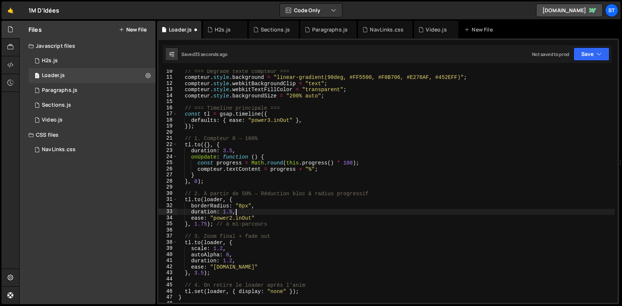
drag, startPoint x: 264, startPoint y: 208, endPoint x: 261, endPoint y: 205, distance: 5.0
click at [261, 204] on div "// === Dégradé texte compteur === compteur . style . background = "linear-gradi…" at bounding box center [396, 190] width 438 height 245
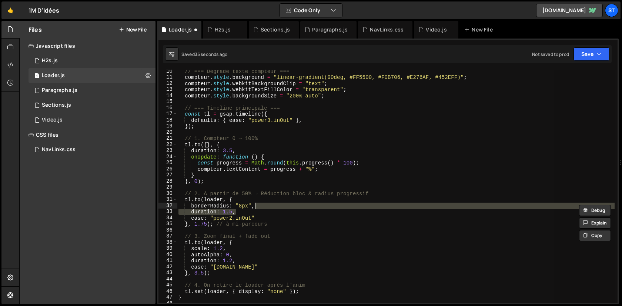
click at [261, 205] on div "// === Dégradé texte compteur === compteur . style . background = "linear-gradi…" at bounding box center [396, 186] width 438 height 233
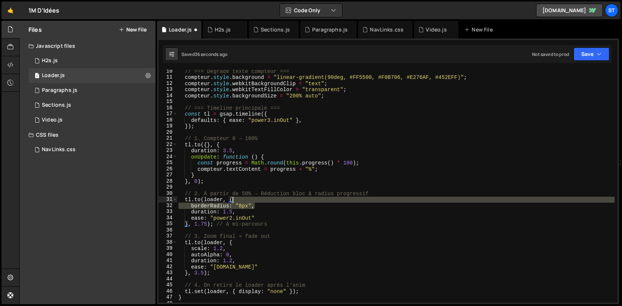
drag, startPoint x: 269, startPoint y: 205, endPoint x: 267, endPoint y: 202, distance: 4.0
click at [267, 202] on div "// === Dégradé texte compteur === compteur . style . background = "linear-gradi…" at bounding box center [396, 190] width 438 height 245
type textarea "[DOMAIN_NAME](loader, {"
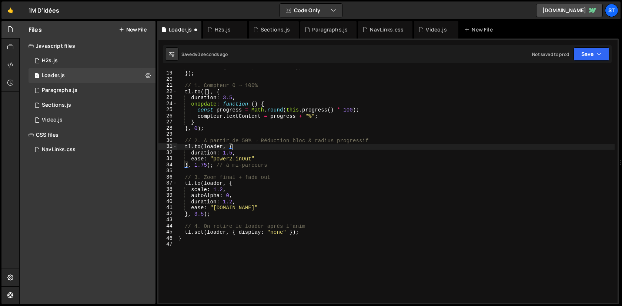
scroll to position [110, 0]
click at [310, 260] on div "}) ; // 1. Compteur 0 → 100% tl . to ({ } , { duration : 3.5 , onUpdate : funct…" at bounding box center [396, 192] width 438 height 245
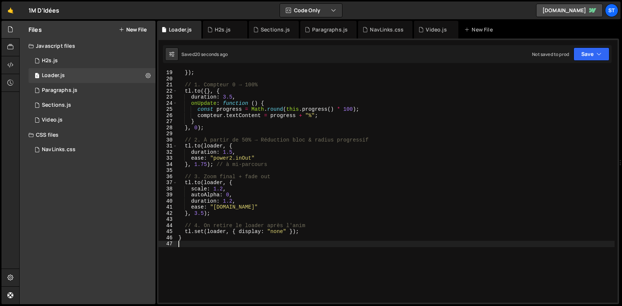
click at [263, 91] on div "}) ; // 1. Compteur 0 → 100% tl . to ({ } , { duration : 3.5 , onUpdate : funct…" at bounding box center [396, 192] width 438 height 245
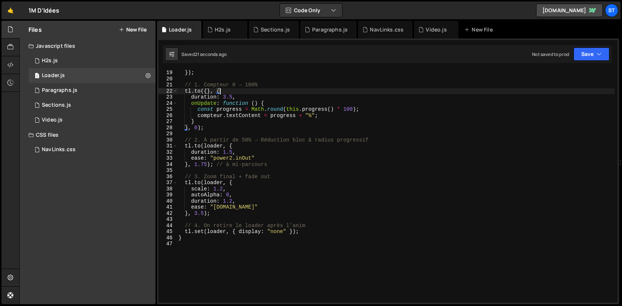
type textarea "}"
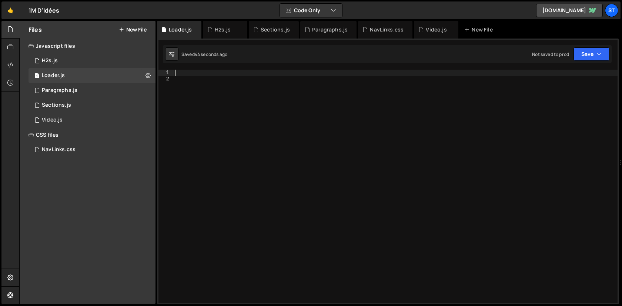
click at [270, 142] on div at bounding box center [396, 192] width 444 height 245
paste textarea "});"
type textarea "});"
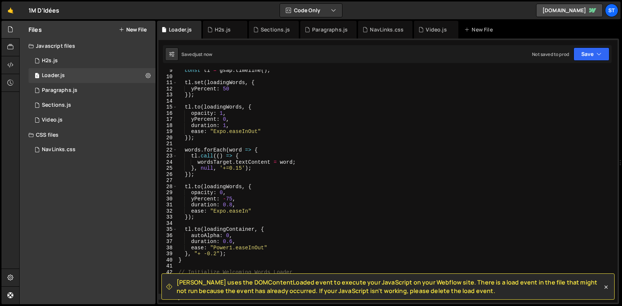
scroll to position [161, 0]
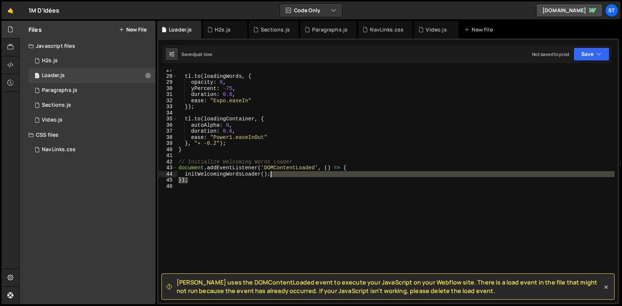
drag, startPoint x: 314, startPoint y: 181, endPoint x: 307, endPoint y: 174, distance: 10.7
click at [307, 174] on div "tl . to ( loadingWords , { opacity : 0 , yPercent : - 75 , duration : 0.8 , eas…" at bounding box center [396, 189] width 438 height 245
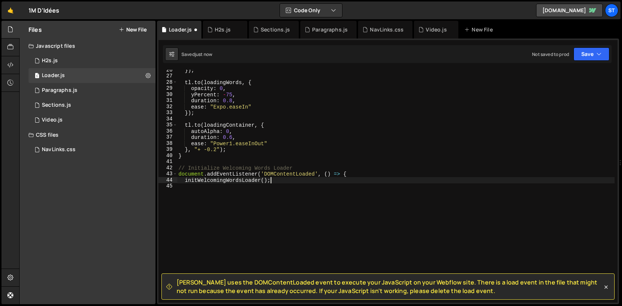
scroll to position [155, 0]
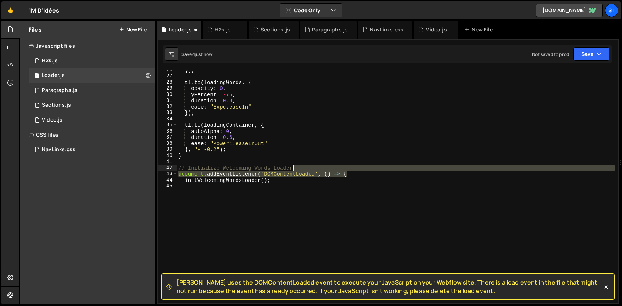
drag, startPoint x: 389, startPoint y: 171, endPoint x: 390, endPoint y: 167, distance: 4.1
click at [390, 167] on div "}) ; tl . to ( loadingWords , { opacity : 0 , yPercent : - 75 , duration : 0.8 …" at bounding box center [396, 189] width 438 height 245
type textarea "// Initialize Welcoming Words Loader"
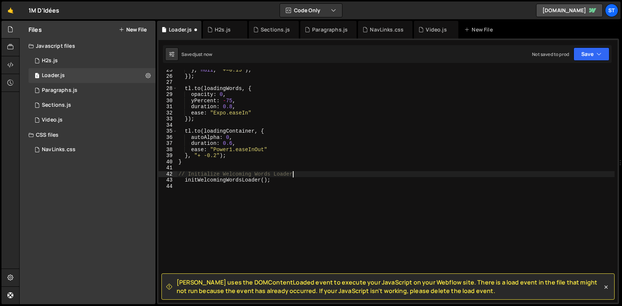
scroll to position [149, 0]
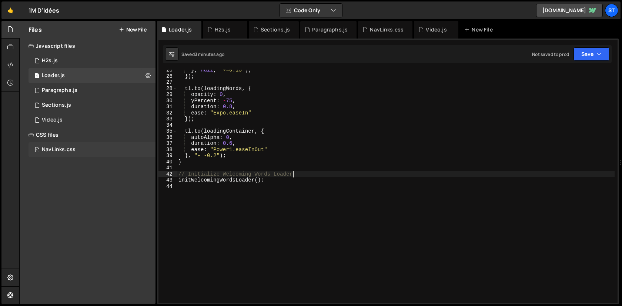
click at [77, 150] on div "1 NavLinks.css 0" at bounding box center [92, 149] width 127 height 15
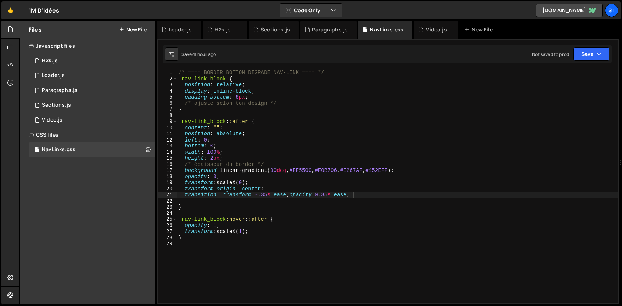
click at [316, 130] on div "/* ==== BORDER BOTTOM DÉGRADÉ NAV-LINK ==== */ .nav-link_block { position : rel…" at bounding box center [397, 192] width 441 height 245
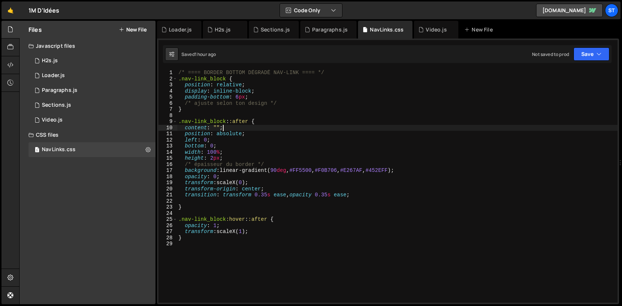
click at [308, 233] on div "/* ==== BORDER BOTTOM DÉGRADÉ NAV-LINK ==== */ .nav-link_block { position : rel…" at bounding box center [397, 192] width 441 height 245
type textarea "transform: scaleX(1);"
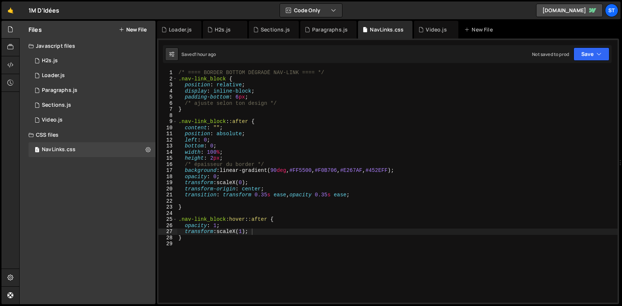
click at [139, 30] on button "New File" at bounding box center [133, 30] width 28 height 6
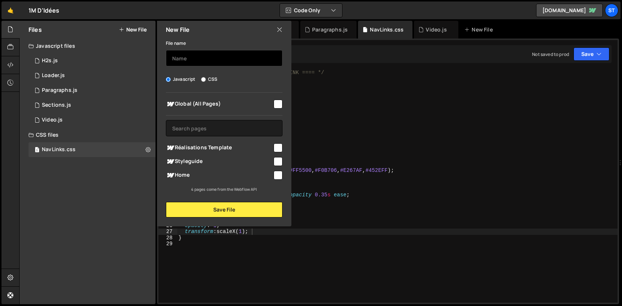
click at [185, 60] on input "text" at bounding box center [224, 58] width 117 height 16
type input "Main"
click at [202, 79] on input "CSS" at bounding box center [203, 79] width 5 height 5
radio input "true"
click at [280, 105] on input "checkbox" at bounding box center [278, 104] width 9 height 9
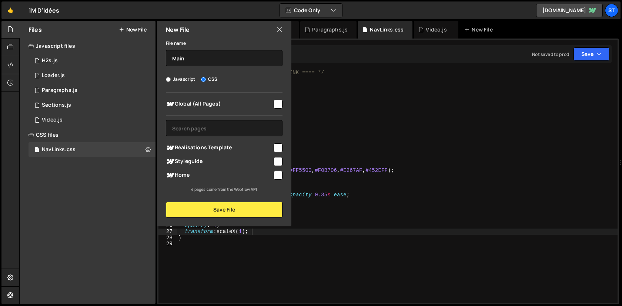
checkbox input "true"
click at [254, 211] on button "Save File" at bounding box center [224, 210] width 117 height 16
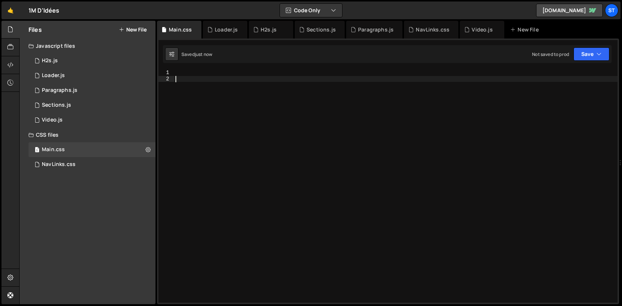
click at [361, 153] on div at bounding box center [396, 192] width 444 height 245
paste textarea "}"
type textarea "}"
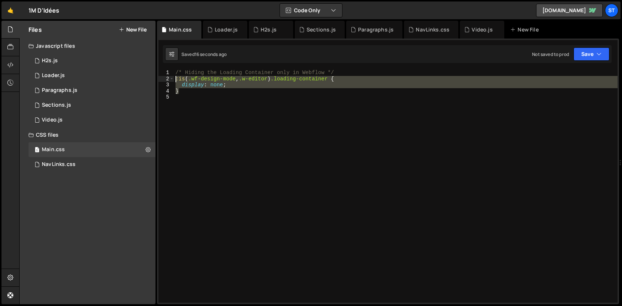
drag, startPoint x: 252, startPoint y: 91, endPoint x: 174, endPoint y: 80, distance: 79.7
click at [174, 80] on div "1 2 3 4 5 /* Hiding the Loading Container only in Webflow */ :is ( .wf-design-m…" at bounding box center [387, 186] width 459 height 233
click at [195, 91] on div "/* Hiding the Loading Container only in Webflow */ :is ( .wf-design-mode , .w-e…" at bounding box center [396, 186] width 444 height 233
type textarea "}"
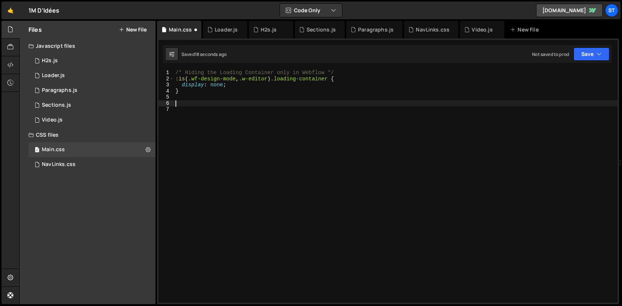
paste textarea "}"
click at [279, 104] on div "/* Hiding the Loading Container only in Webflow */ :is ( .wf-design-mode , .w-e…" at bounding box center [396, 192] width 444 height 245
drag, startPoint x: 278, startPoint y: 104, endPoint x: 169, endPoint y: 103, distance: 109.2
click at [169, 103] on div ":is(.wf-design-mode, .w-editor) .loading-container { 1 2 3 4 5 6 7 8 9 /* Hidin…" at bounding box center [387, 186] width 459 height 233
click at [216, 112] on div "/* Hiding the Loading Container only in Webflow */ :is ( .wf-design-mode , .w-e…" at bounding box center [396, 192] width 444 height 245
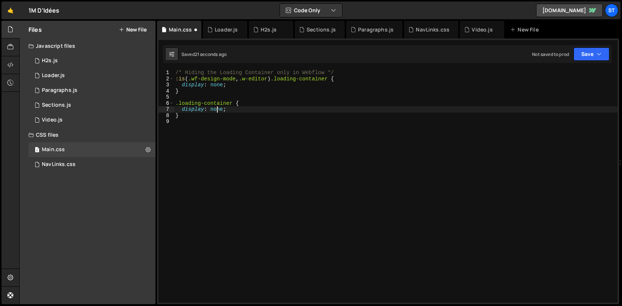
click at [216, 112] on div "/* Hiding the Loading Container only in Webflow */ :is ( .wf-design-mode , .w-e…" at bounding box center [396, 192] width 444 height 245
click at [218, 113] on div "/* Hiding the Loading Container only in Webflow */ :is ( .wf-design-mode , .w-e…" at bounding box center [396, 192] width 444 height 245
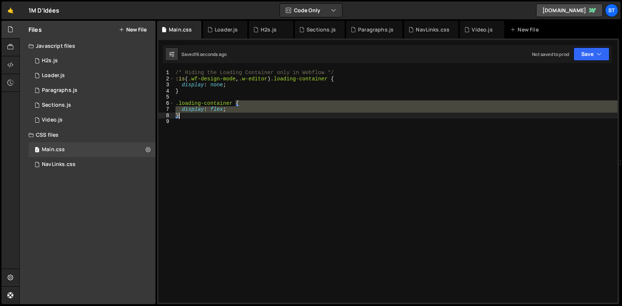
scroll to position [0, 0]
click at [218, 113] on div "/* Hiding the Loading Container only in Webflow */ :is ( .wf-design-mode , .w-e…" at bounding box center [396, 192] width 444 height 245
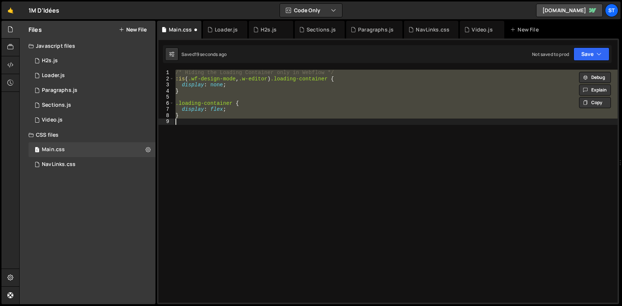
click at [219, 109] on div "/* Hiding the Loading Container only in Webflow */ :is ( .wf-design-mode , .w-e…" at bounding box center [396, 186] width 444 height 233
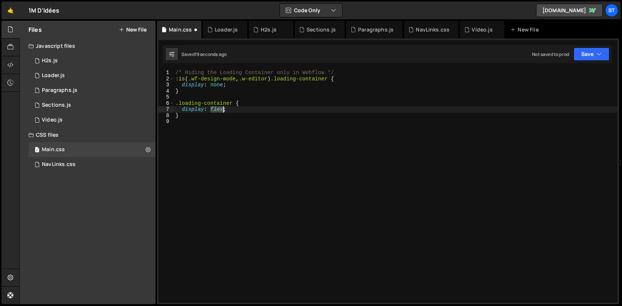
click at [219, 109] on div "/* Hiding the Loading Container only in Webflow */ :is ( .wf-design-mode , .w-e…" at bounding box center [396, 192] width 444 height 245
type textarea "display: block;"
click at [80, 167] on div "1 NavLinks.css 0" at bounding box center [92, 164] width 127 height 15
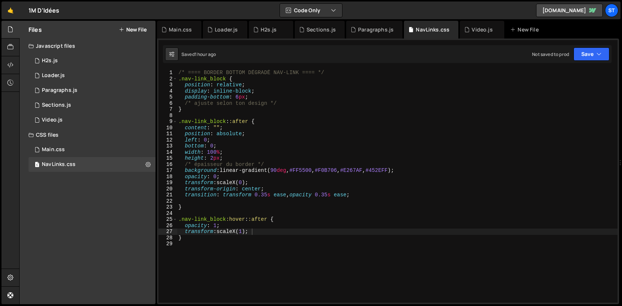
click at [125, 28] on button "New File" at bounding box center [133, 30] width 28 height 6
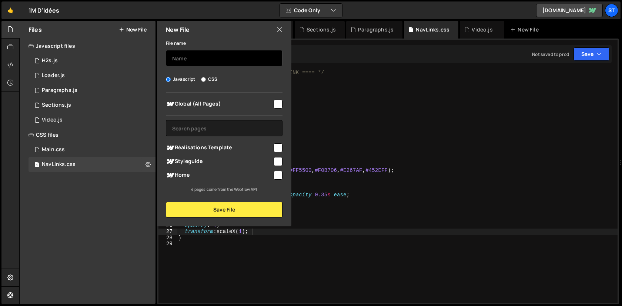
click at [204, 59] on input "text" at bounding box center [224, 58] width 117 height 16
type input "NavLinks"
click at [280, 107] on input "checkbox" at bounding box center [278, 104] width 9 height 9
checkbox input "true"
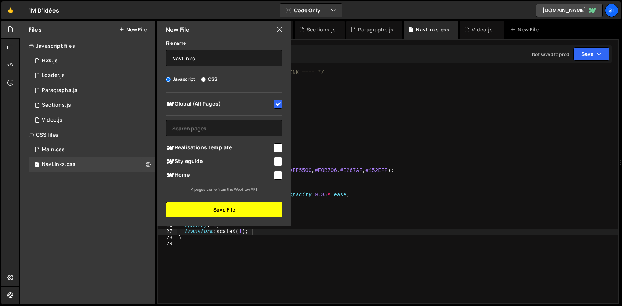
click at [259, 202] on button "Save File" at bounding box center [224, 210] width 117 height 16
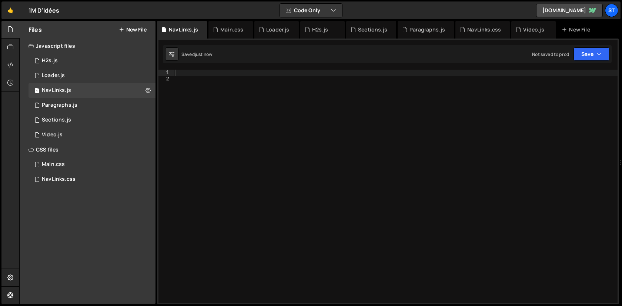
click at [316, 182] on div at bounding box center [396, 192] width 444 height 245
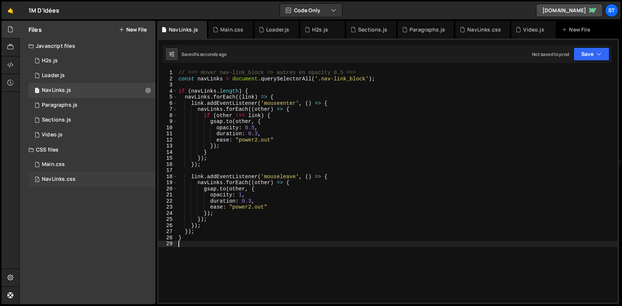
click at [87, 181] on div "1 NavLinks.css 0" at bounding box center [92, 179] width 127 height 15
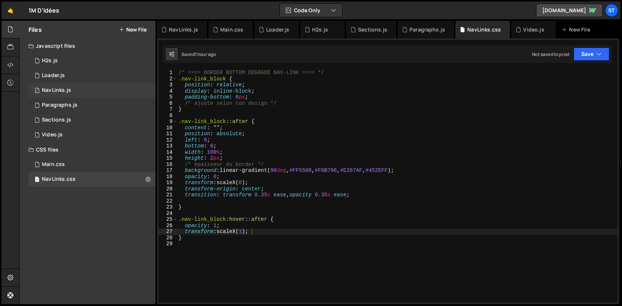
click at [88, 96] on div "1 NavLinks.js 0" at bounding box center [92, 90] width 127 height 15
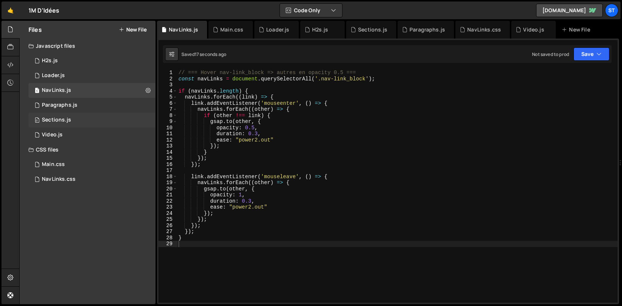
click at [86, 114] on div "0 Sections.js 0" at bounding box center [92, 120] width 127 height 15
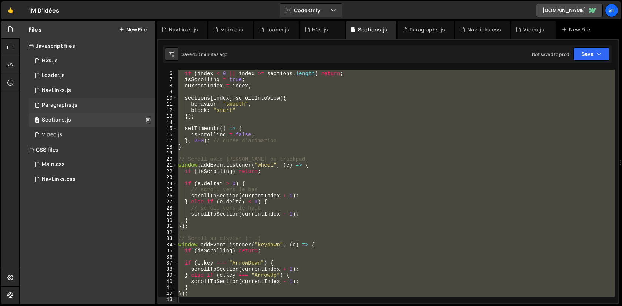
click at [95, 108] on div "1 Paragraphs.js 0" at bounding box center [92, 105] width 127 height 15
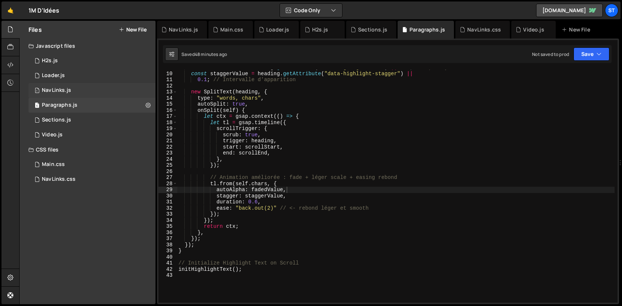
click at [57, 85] on div "1 NavLinks.js 0" at bounding box center [92, 90] width 127 height 15
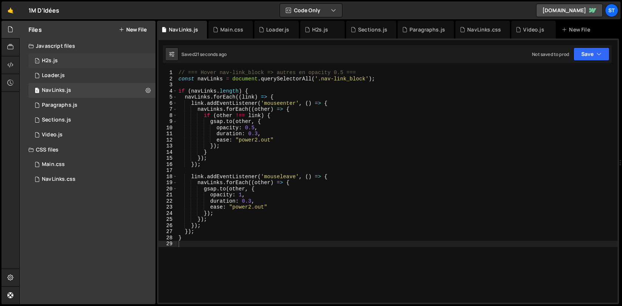
click at [51, 66] on div "1 H2s.js 0" at bounding box center [92, 60] width 127 height 15
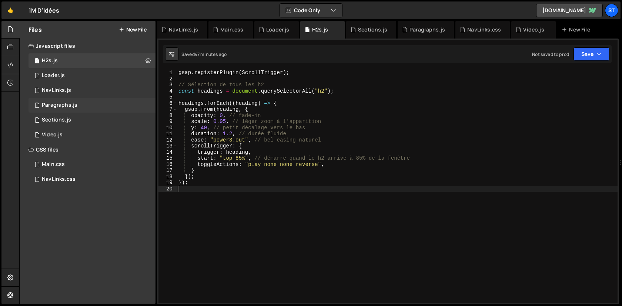
click at [76, 100] on div "1 Paragraphs.js 0" at bounding box center [92, 105] width 127 height 15
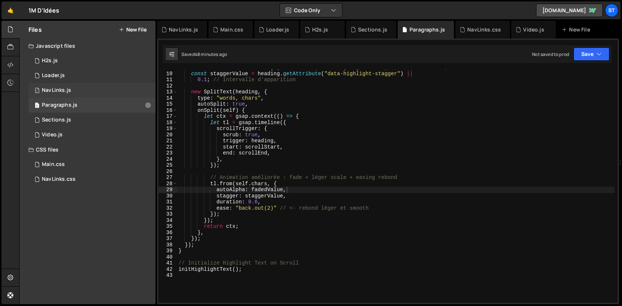
click at [68, 95] on div "1 NavLinks.js 0" at bounding box center [92, 90] width 127 height 15
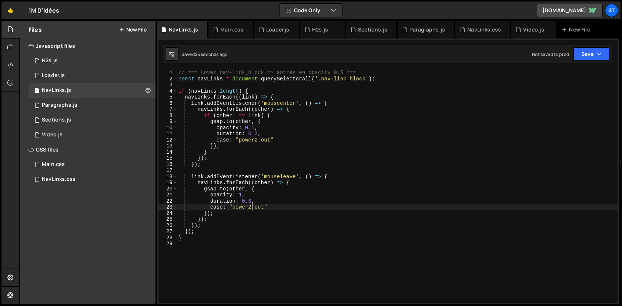
click at [251, 208] on div "// === Hover nav-link_block => autres en opacity 0.5 === const navLinks = docum…" at bounding box center [397, 192] width 441 height 245
click at [258, 142] on div "// === Hover nav-link_block => autres en opacity 0.5 === const navLinks = docum…" at bounding box center [397, 192] width 441 height 245
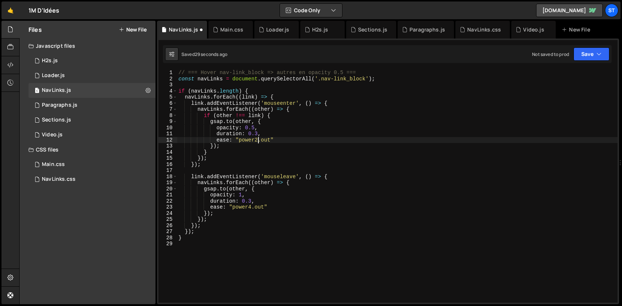
scroll to position [0, 5]
type textarea "ease: "power4.out""
